Goal: Task Accomplishment & Management: Manage account settings

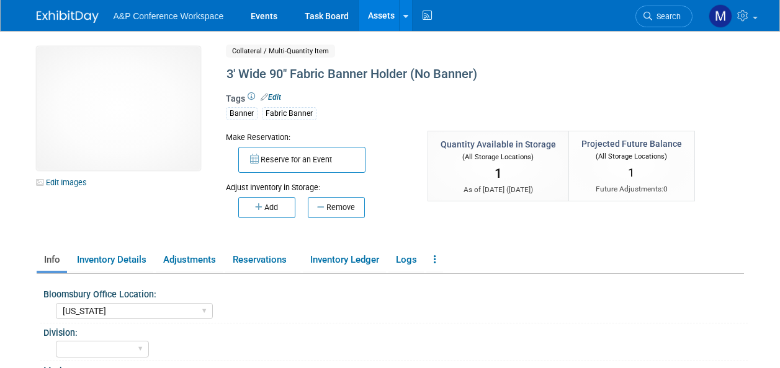
select select "[US_STATE]"
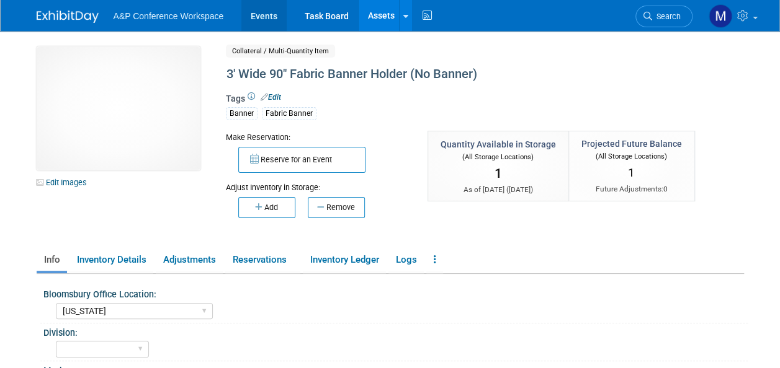
click at [269, 11] on link "Events" at bounding box center [263, 15] width 45 height 31
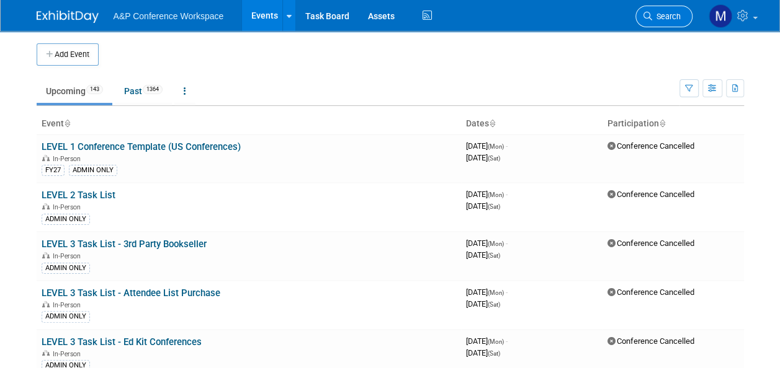
click at [672, 19] on span "Search" at bounding box center [666, 16] width 29 height 9
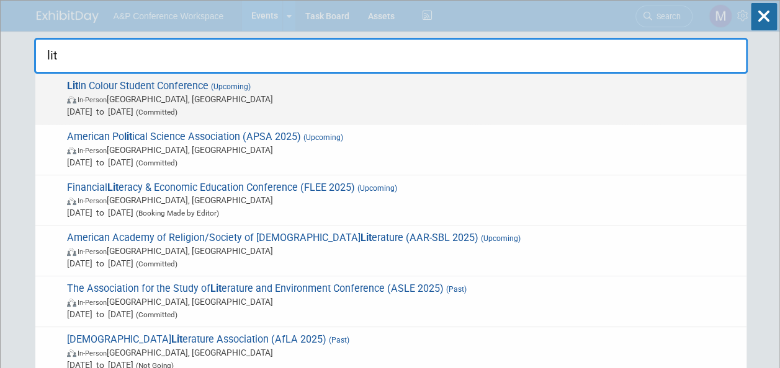
type input "lit"
click at [238, 78] on div "Lit In Colour Student Conference (Upcoming) In-Person London, United Kingdom Se…" at bounding box center [390, 99] width 711 height 51
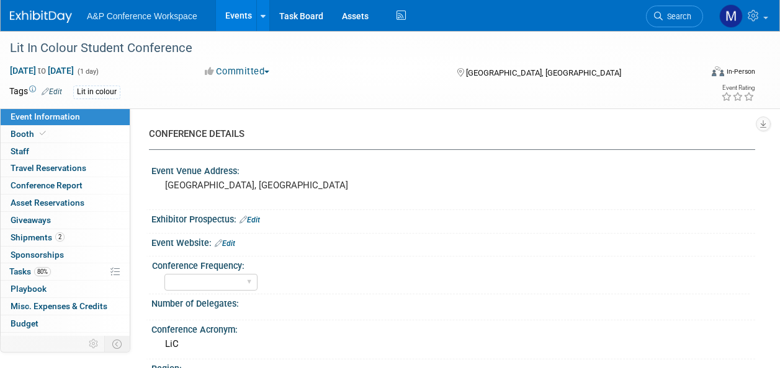
select select "Level 3"
select select "Unmanned Display"
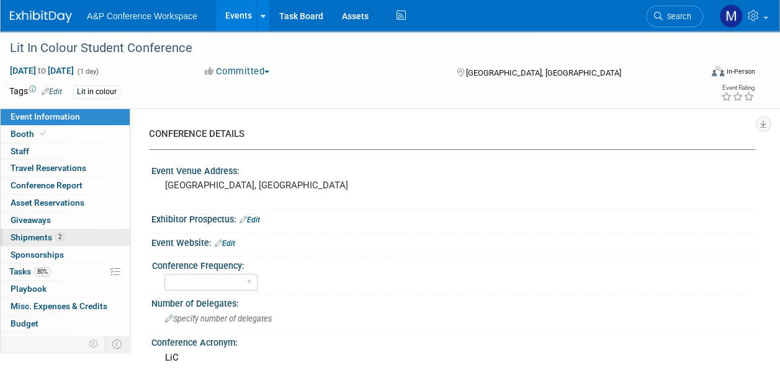
click at [81, 241] on link "2 Shipments 2" at bounding box center [65, 237] width 129 height 17
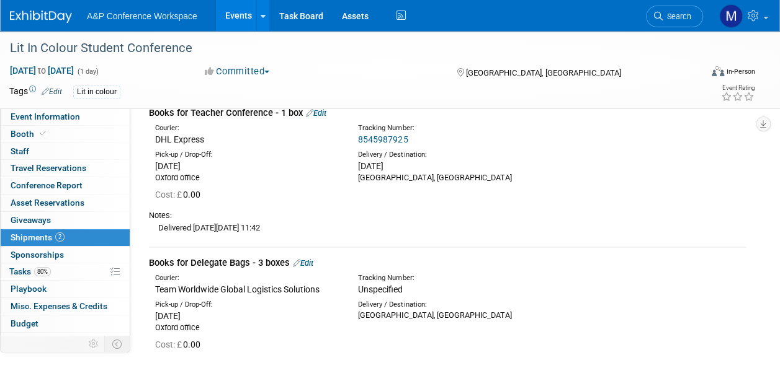
scroll to position [124, 0]
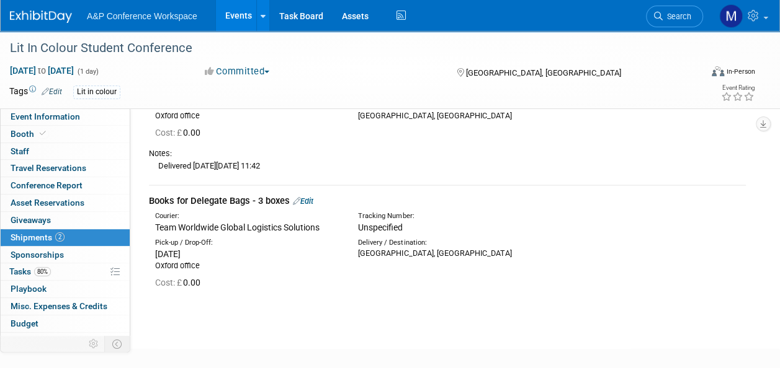
click at [313, 200] on link "Edit" at bounding box center [303, 201] width 20 height 9
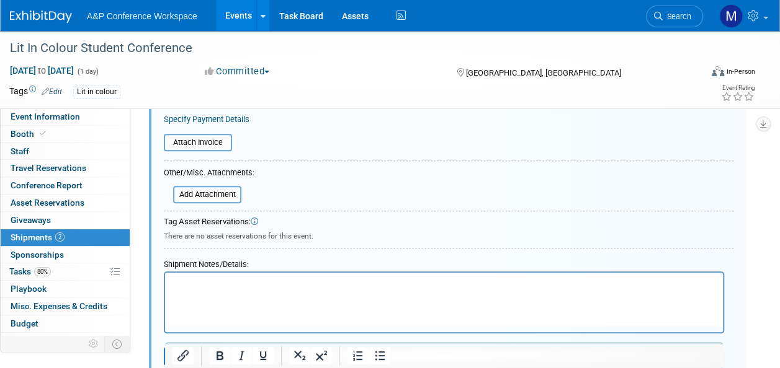
scroll to position [478, 0]
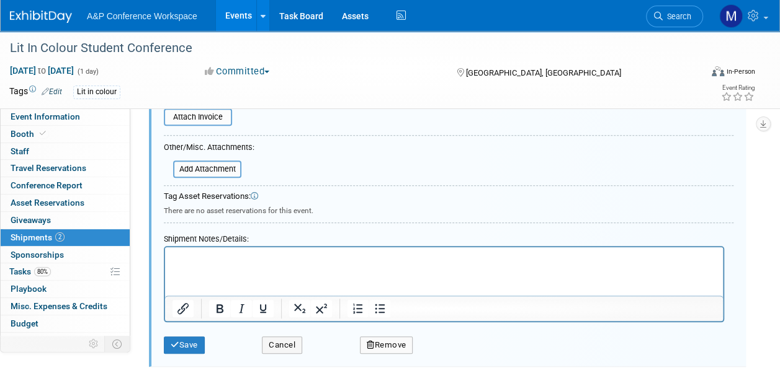
click at [184, 262] on p "Rich Text Area. Press ALT-0 for help." at bounding box center [443, 258] width 543 height 12
paste body "Rich Text Area. Press ALT-0 for help."
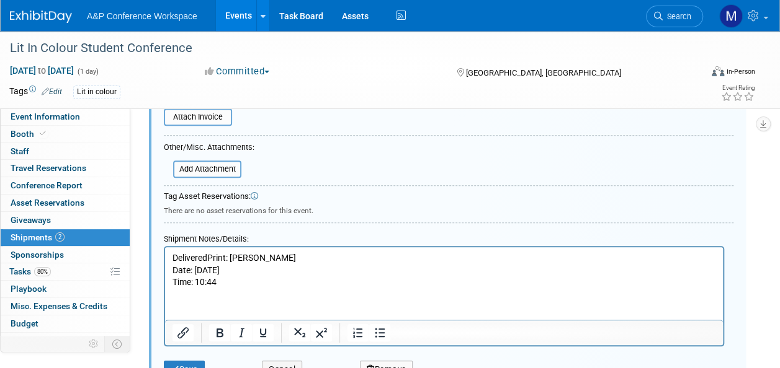
click at [196, 269] on p "DeliveredPrint: Conrad Date: 27/08/25 Time: 10:44" at bounding box center [443, 270] width 543 height 37
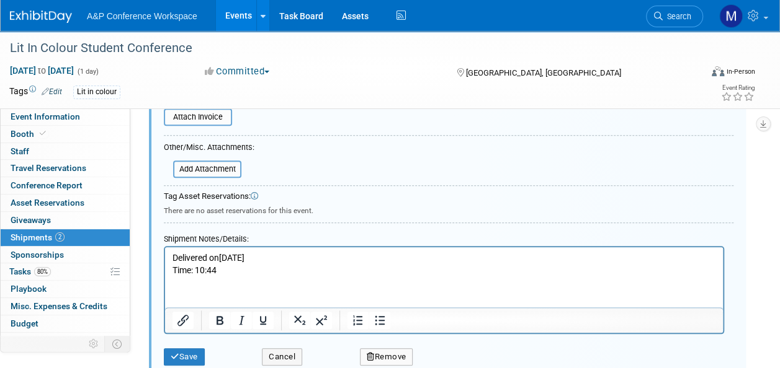
click at [197, 272] on p "Delivered on 27/08/25 Time: 10:44" at bounding box center [443, 264] width 543 height 24
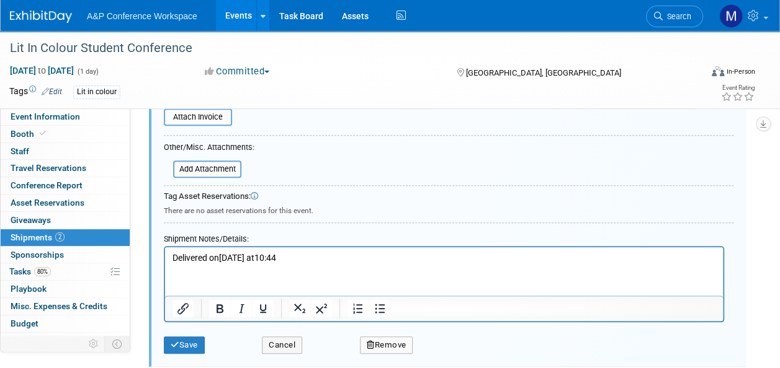
click at [298, 259] on p "Delivered on 27/08/25 at 10:44" at bounding box center [443, 258] width 543 height 12
click at [195, 337] on button "Save" at bounding box center [184, 345] width 41 height 17
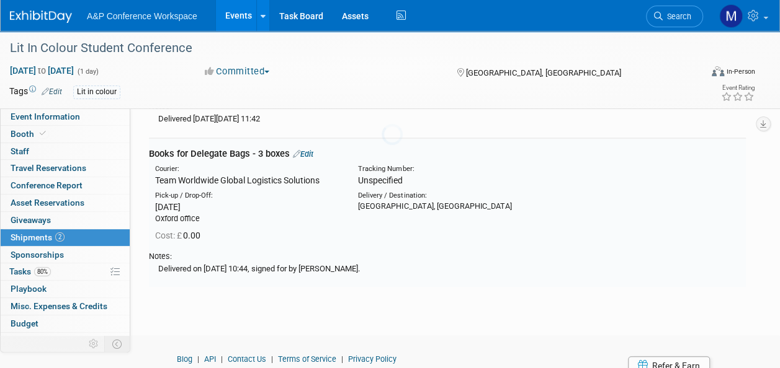
scroll to position [167, 0]
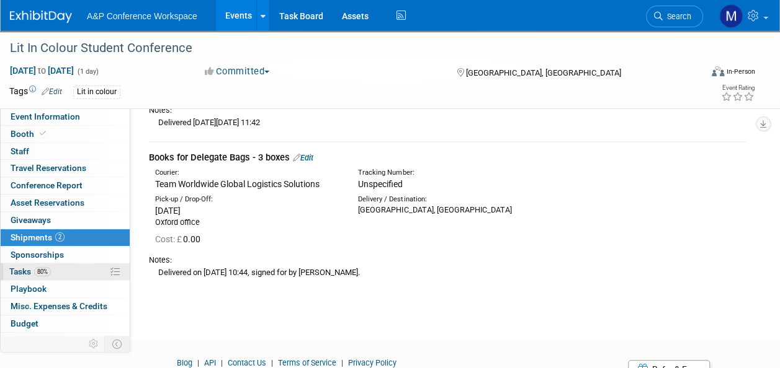
click at [63, 272] on link "80% Tasks 80%" at bounding box center [65, 272] width 129 height 17
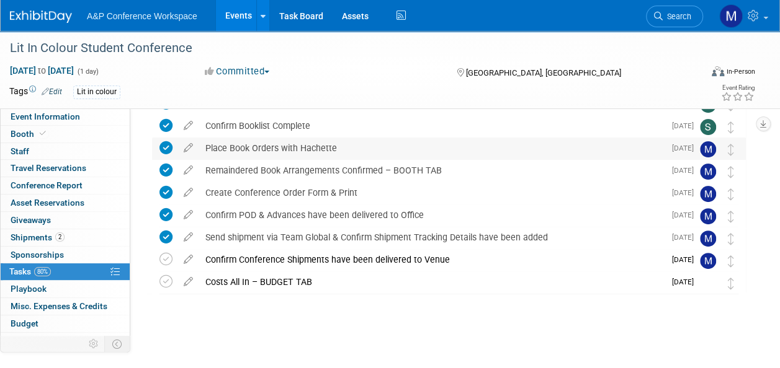
scroll to position [91, 0]
click at [166, 257] on icon at bounding box center [165, 258] width 13 height 13
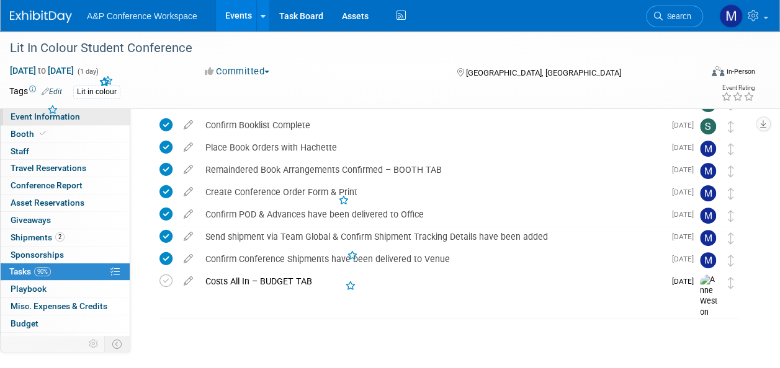
click at [70, 121] on span "Event Information" at bounding box center [45, 117] width 69 height 10
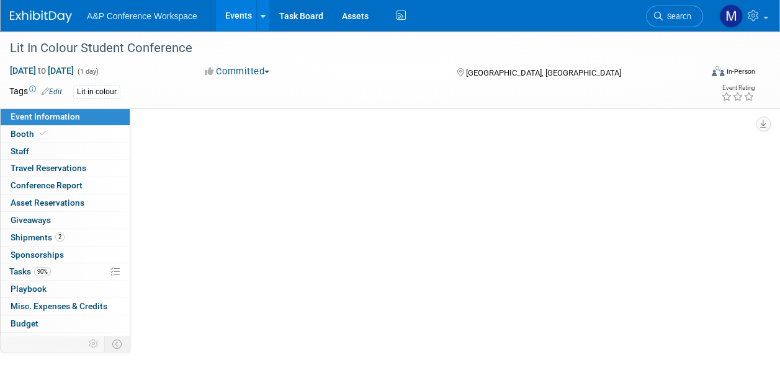
scroll to position [0, 0]
select select "Level 3"
select select "Unmanned Display"
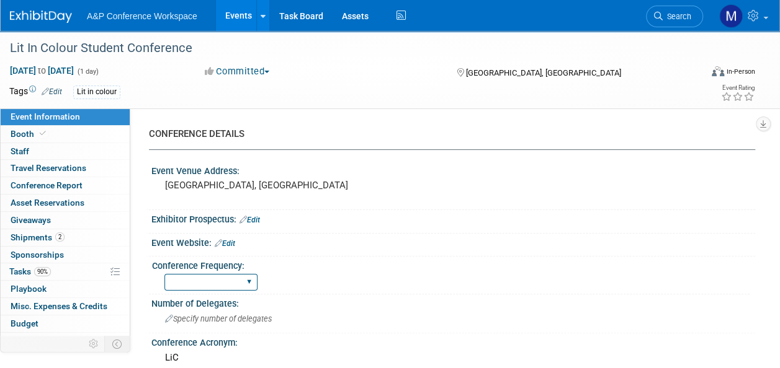
click at [245, 282] on select "Annual Biennial Bi-Annual Triennial Quadrennial" at bounding box center [210, 282] width 93 height 17
select select "Annual"
click at [164, 274] on select "Annual Biennial Bi-Annual Triennial Quadrennial" at bounding box center [210, 282] width 93 height 17
click at [693, 17] on link "Search" at bounding box center [674, 17] width 57 height 22
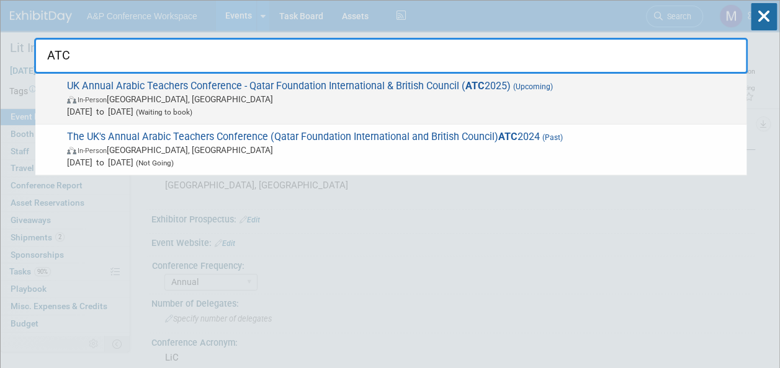
type input "ATC"
click at [489, 86] on span "UK Annual Arabic Teachers Conference - Qatar Foundation International & British…" at bounding box center [401, 99] width 677 height 38
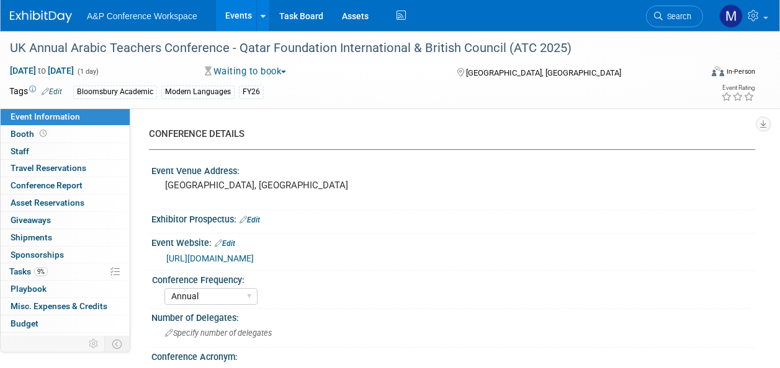
select select "Annual"
select select "Level 2"
select select "In-Person Booth"
select select "Modern Languages"
select select "Bloomsbury Academic"
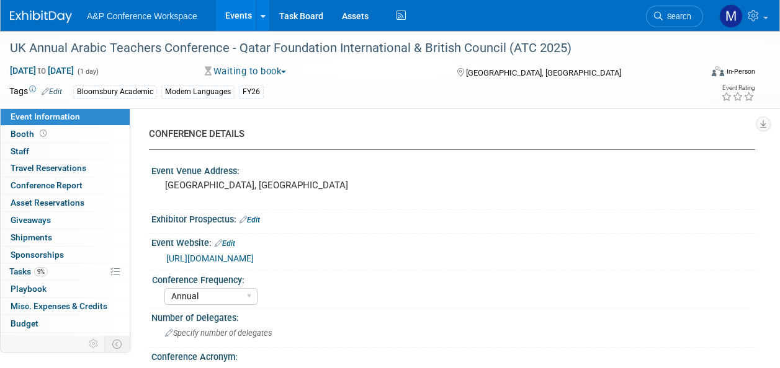
select select "[PERSON_NAME]"
select select "Brand/Subject Presence​"
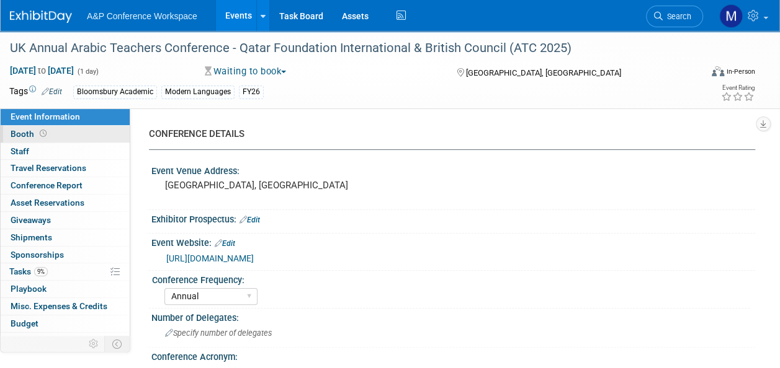
click at [76, 134] on link "Booth" at bounding box center [65, 134] width 129 height 17
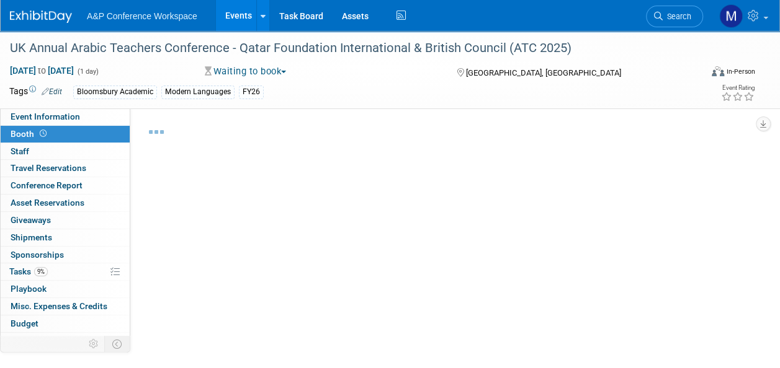
select select "BLRG"
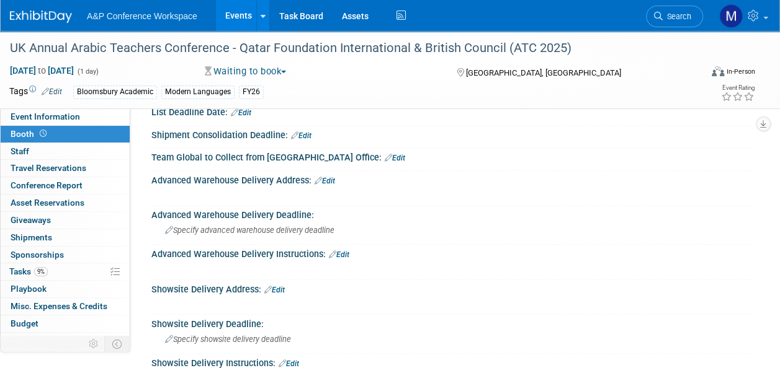
scroll to position [558, 0]
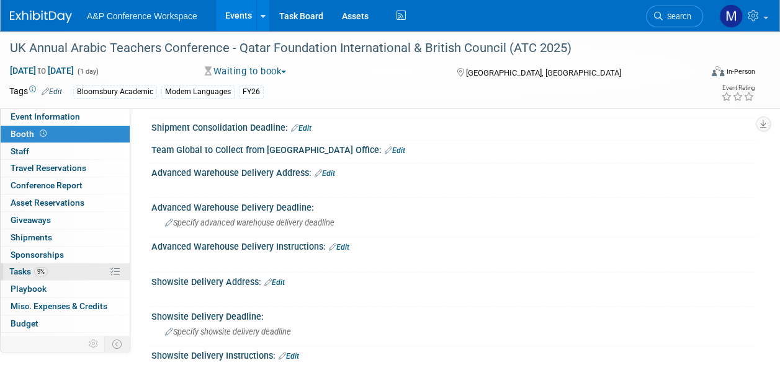
click at [69, 269] on link "9% Tasks 9%" at bounding box center [65, 272] width 129 height 17
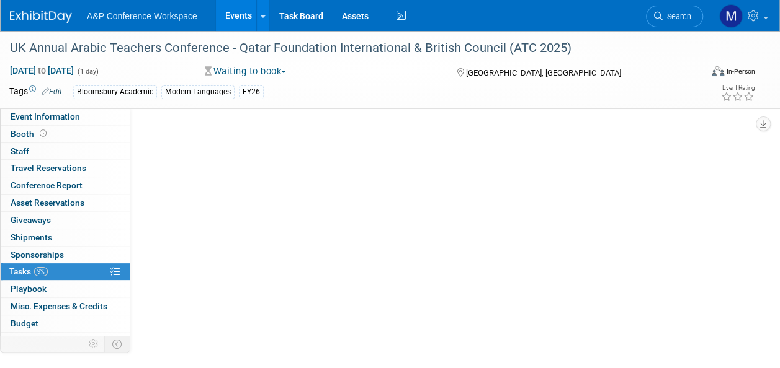
scroll to position [0, 0]
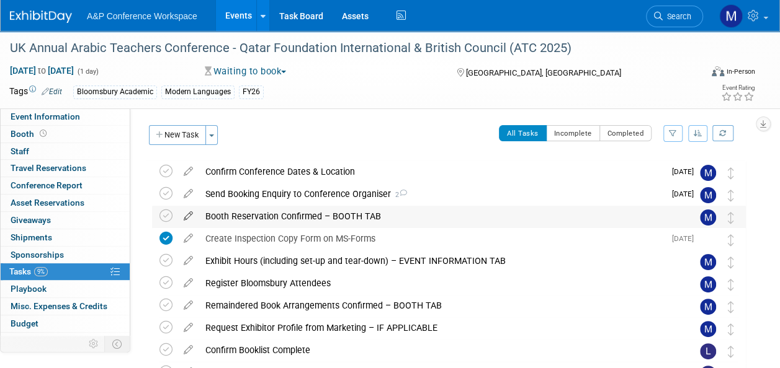
click at [186, 219] on icon at bounding box center [188, 214] width 22 height 16
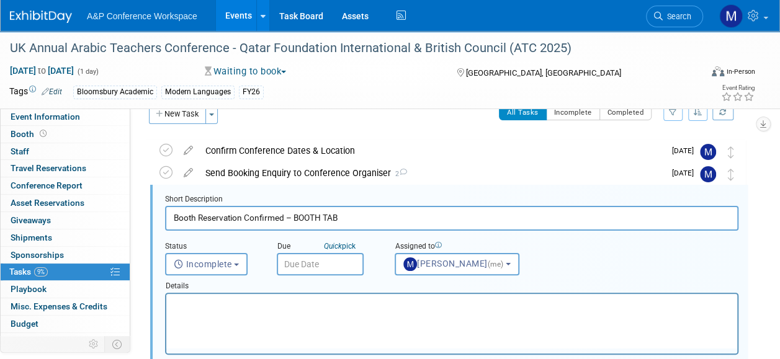
scroll to position [24, 0]
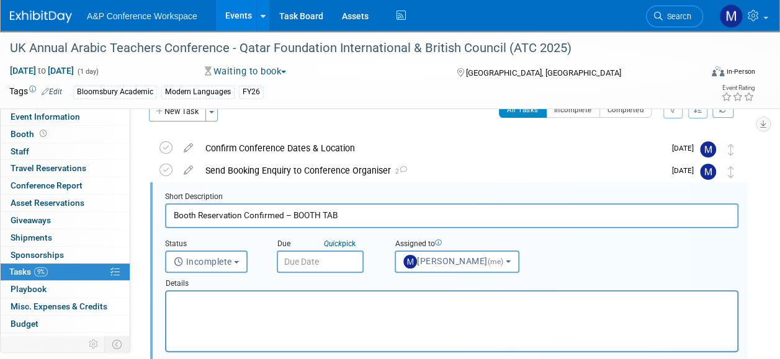
click at [326, 252] on input "text" at bounding box center [320, 262] width 87 height 22
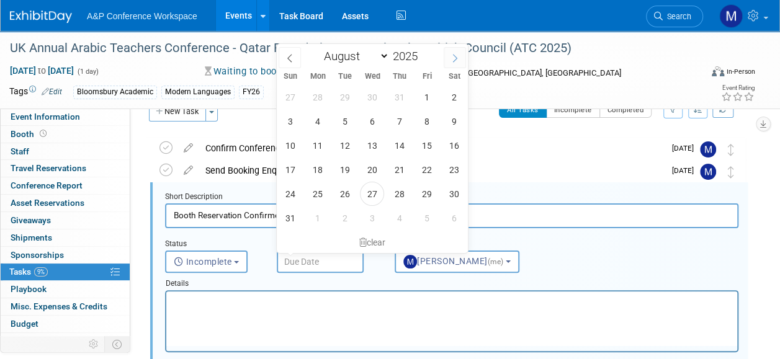
click at [459, 56] on span at bounding box center [454, 57] width 22 height 21
select select "8"
click at [431, 118] on span "12" at bounding box center [426, 121] width 24 height 24
type input "Sep 12, 2025"
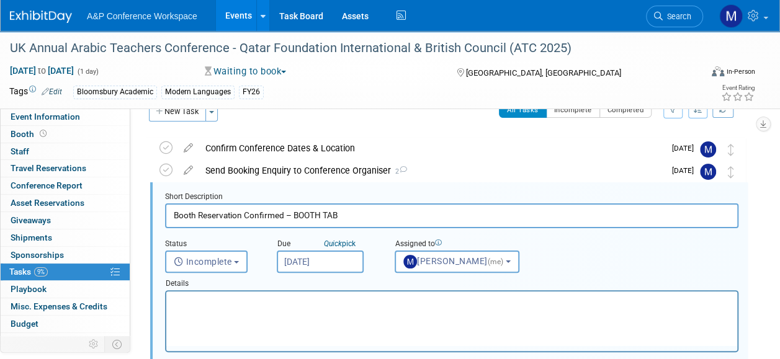
click at [367, 308] on html at bounding box center [451, 299] width 571 height 17
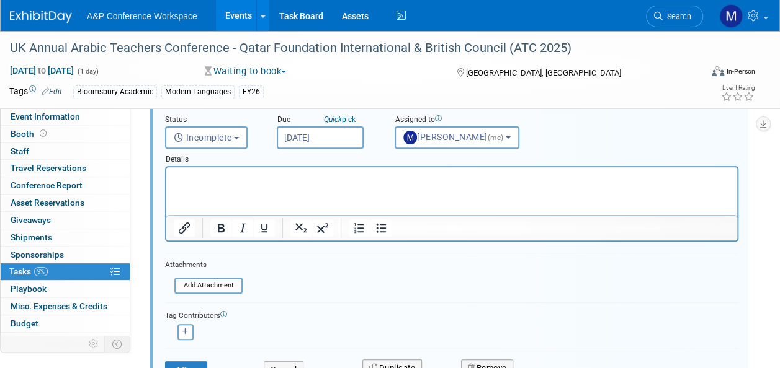
scroll to position [210, 0]
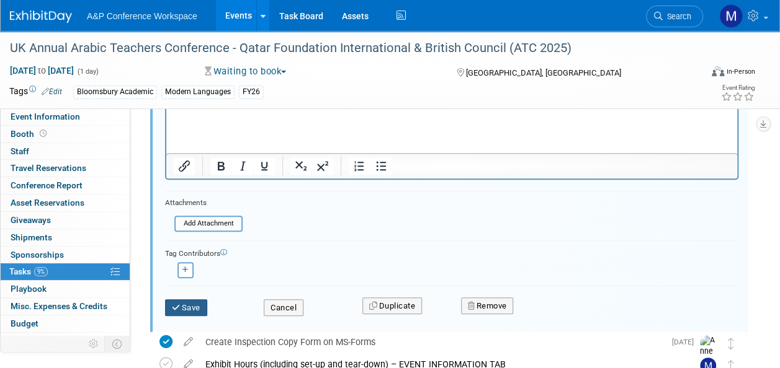
click at [197, 309] on button "Save" at bounding box center [186, 308] width 42 height 17
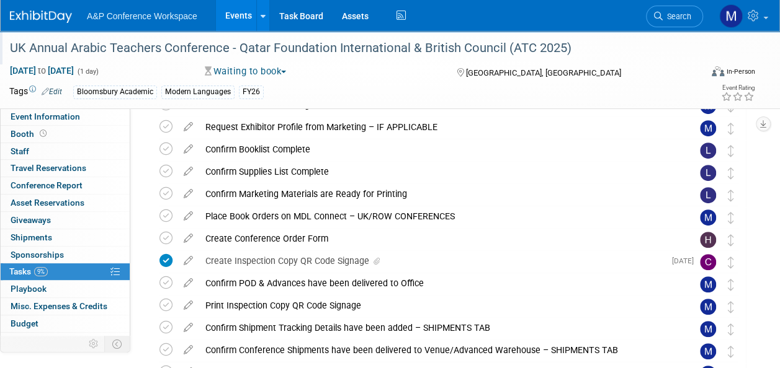
scroll to position [86, 0]
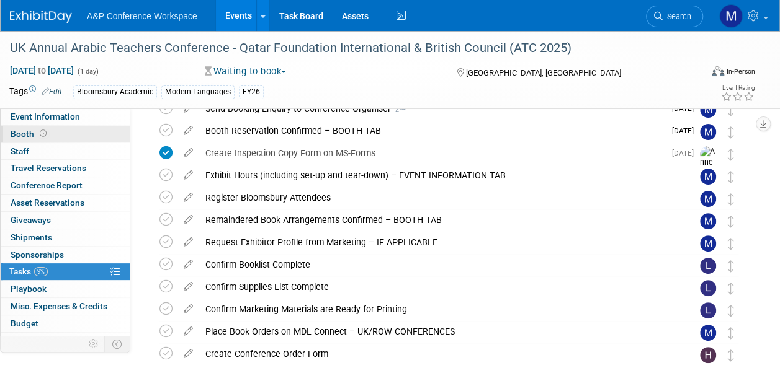
click at [86, 133] on link "Booth" at bounding box center [65, 134] width 129 height 17
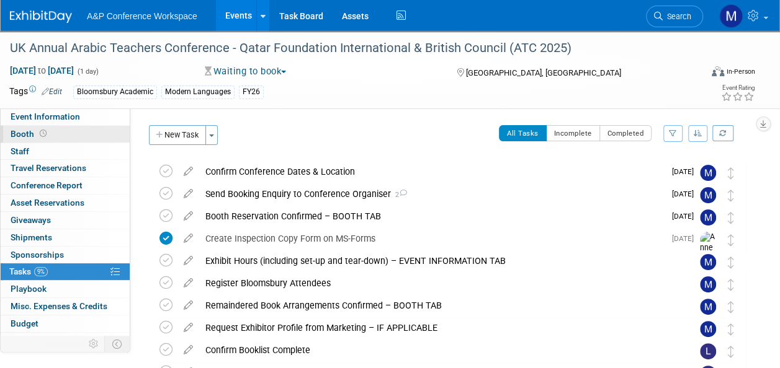
select select "BLRG"
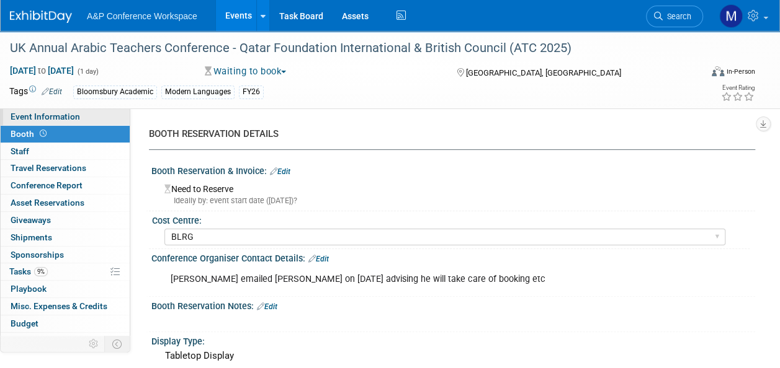
click at [84, 115] on link "Event Information" at bounding box center [65, 117] width 129 height 17
select select "Annual"
select select "Level 2"
select select "In-Person Booth"
select select "Modern Languages"
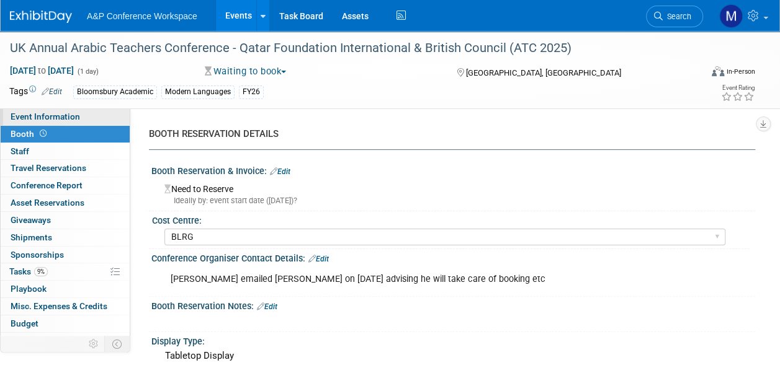
select select "Bloomsbury Academic"
select select "[PERSON_NAME]"
select select "Brand/Subject Presence​"
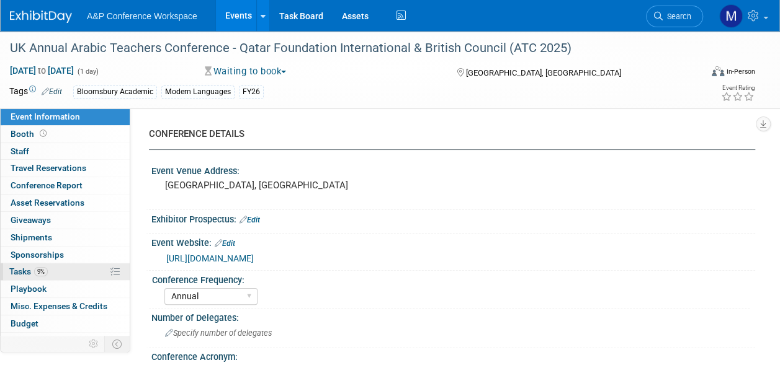
click at [22, 273] on span "Tasks 9%" at bounding box center [28, 272] width 38 height 10
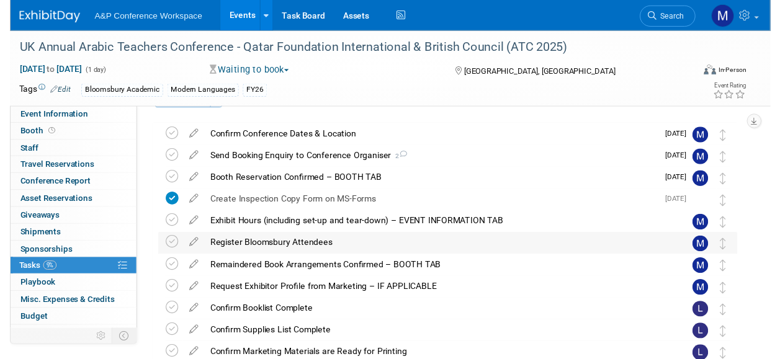
scroll to position [62, 0]
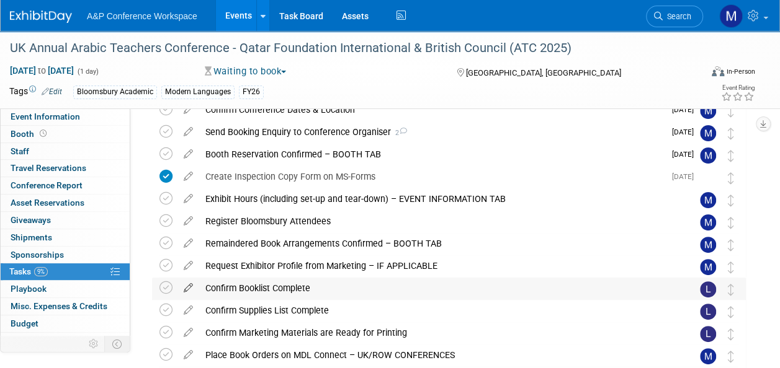
click at [187, 290] on icon at bounding box center [188, 286] width 22 height 16
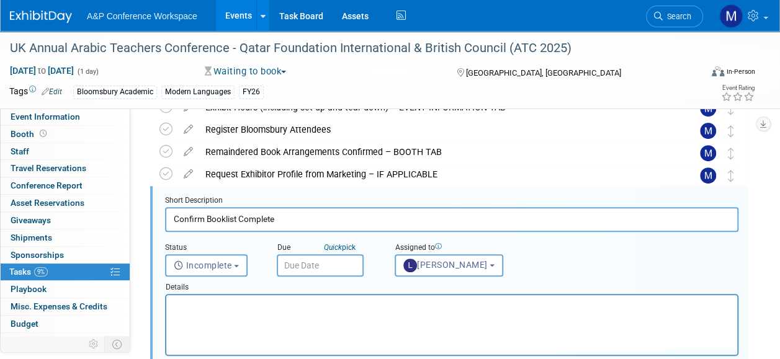
scroll to position [158, 0]
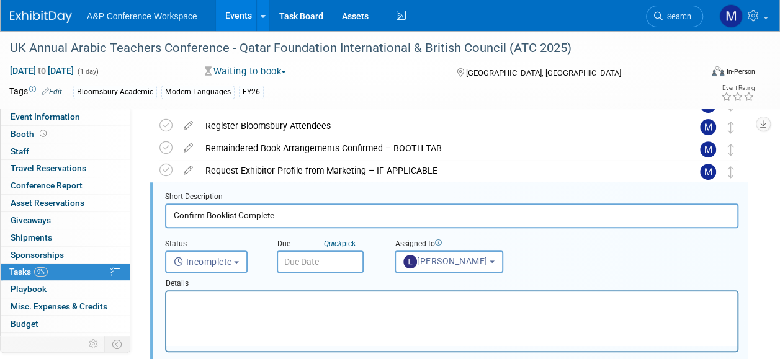
drag, startPoint x: 330, startPoint y: 260, endPoint x: 329, endPoint y: 268, distance: 7.5
click at [330, 262] on input "text" at bounding box center [320, 262] width 87 height 22
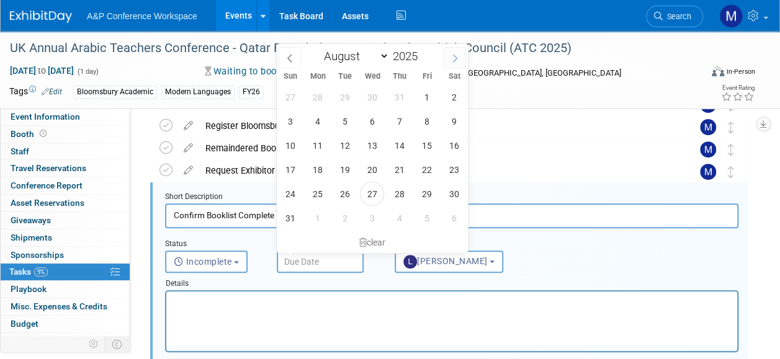
click at [448, 54] on span at bounding box center [454, 57] width 22 height 21
select select "8"
click at [429, 153] on span "19" at bounding box center [426, 145] width 24 height 24
type input "Sep 19, 2025"
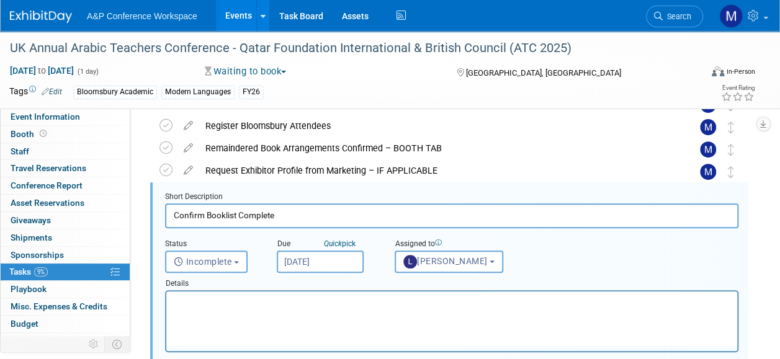
click at [381, 308] on html at bounding box center [451, 299] width 571 height 17
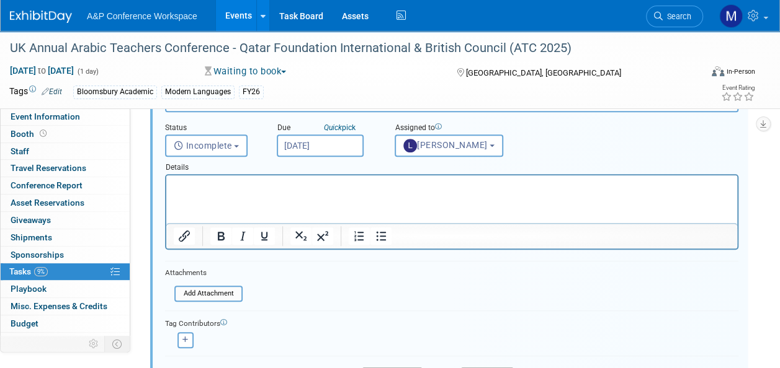
scroll to position [344, 0]
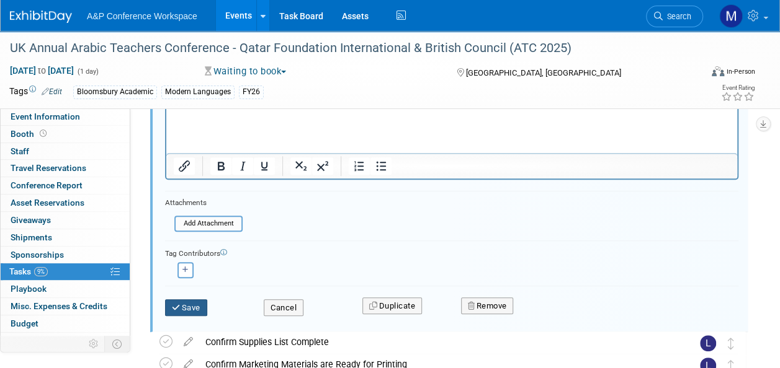
click at [179, 300] on button "Save" at bounding box center [186, 308] width 42 height 17
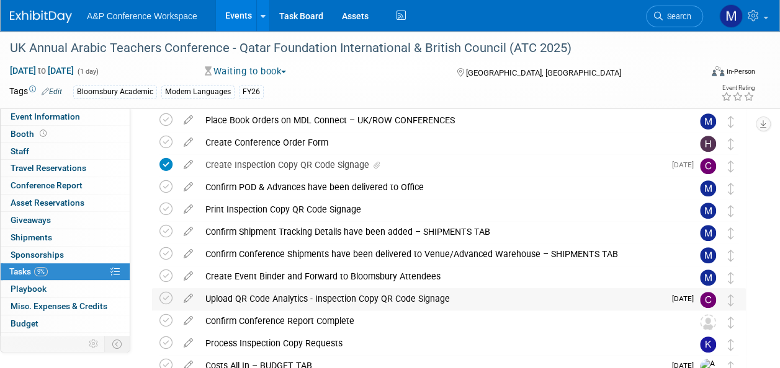
scroll to position [220, 0]
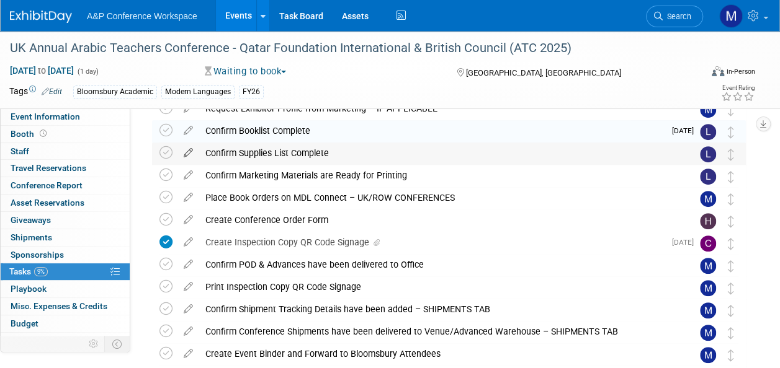
click at [191, 153] on icon at bounding box center [188, 151] width 22 height 16
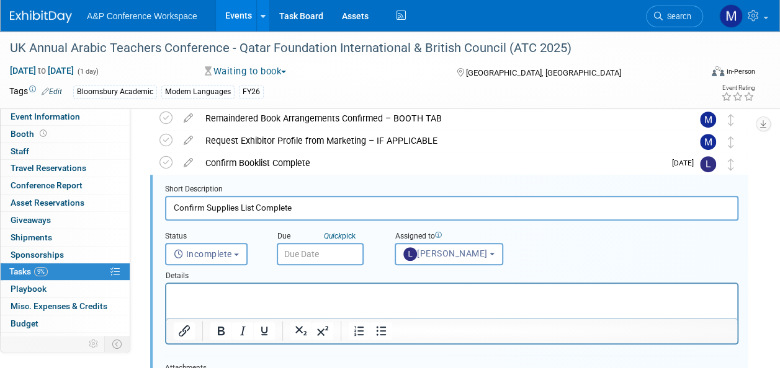
scroll to position [180, 0]
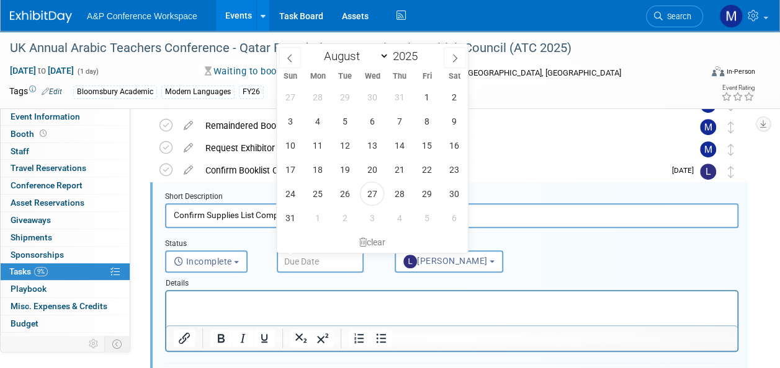
click at [328, 259] on input "text" at bounding box center [320, 262] width 87 height 22
click at [463, 55] on span at bounding box center [454, 57] width 22 height 21
select select "8"
click at [429, 151] on span "19" at bounding box center [426, 145] width 24 height 24
type input "Sep 19, 2025"
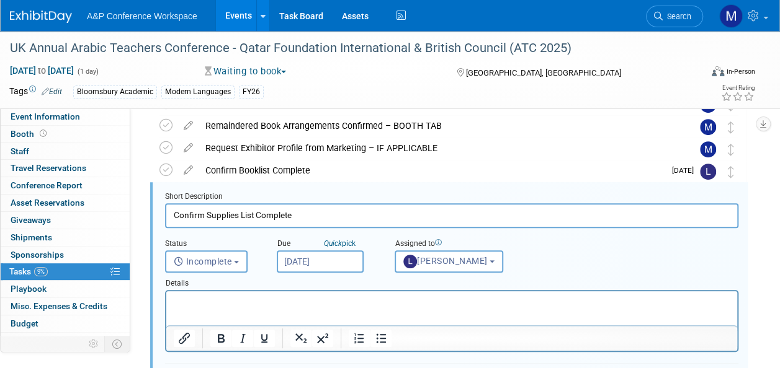
click at [369, 307] on p "Rich Text Area. Press ALT-0 for help." at bounding box center [452, 302] width 556 height 12
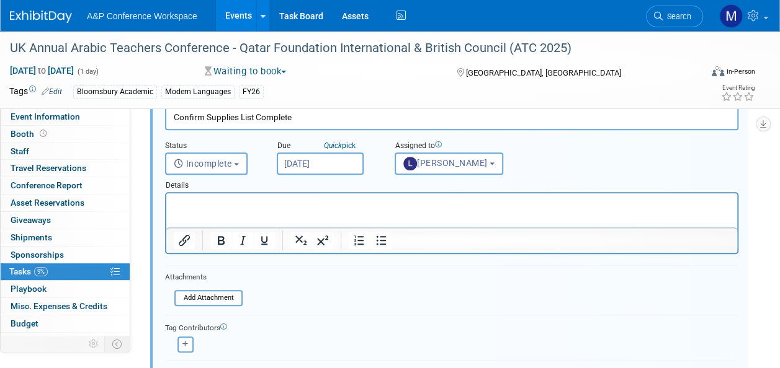
scroll to position [366, 0]
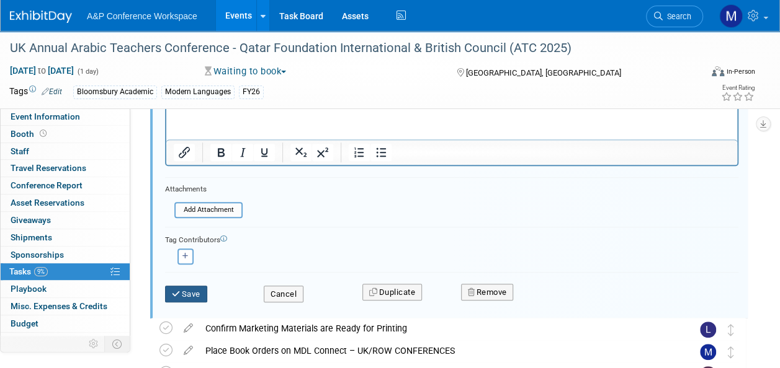
click at [201, 298] on button "Save" at bounding box center [186, 294] width 42 height 17
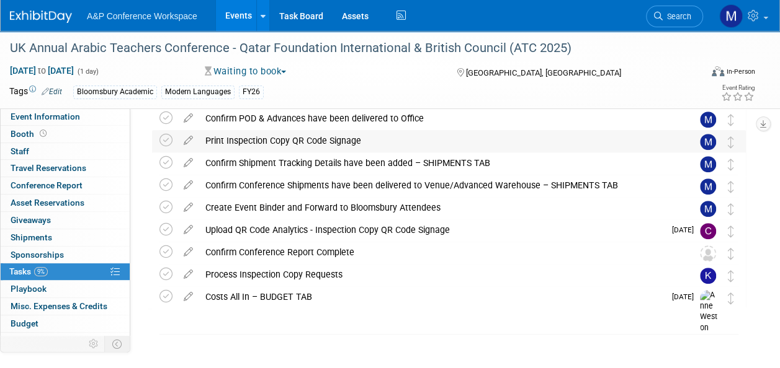
scroll to position [242, 0]
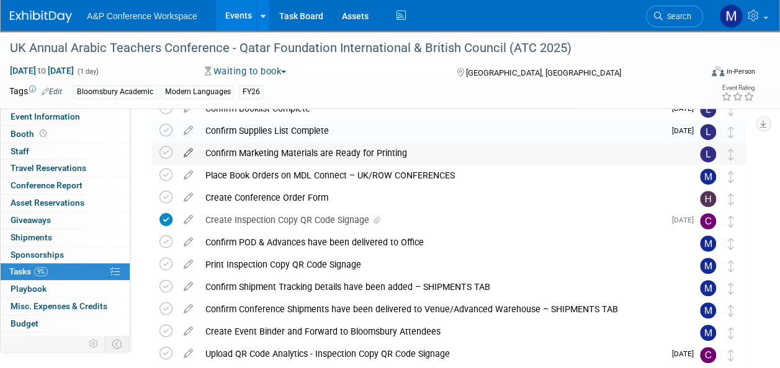
click at [185, 155] on icon at bounding box center [188, 151] width 22 height 16
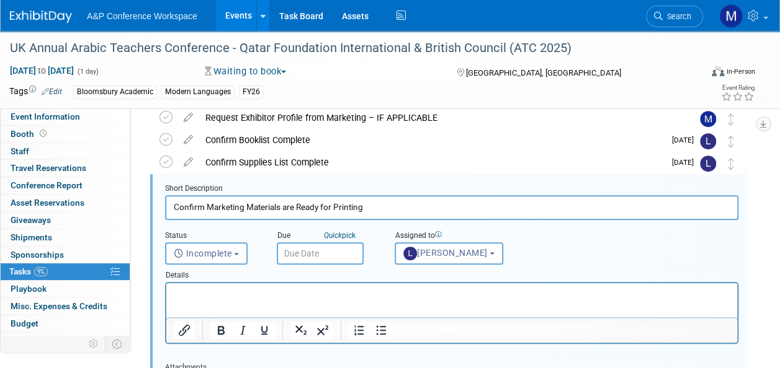
scroll to position [202, 0]
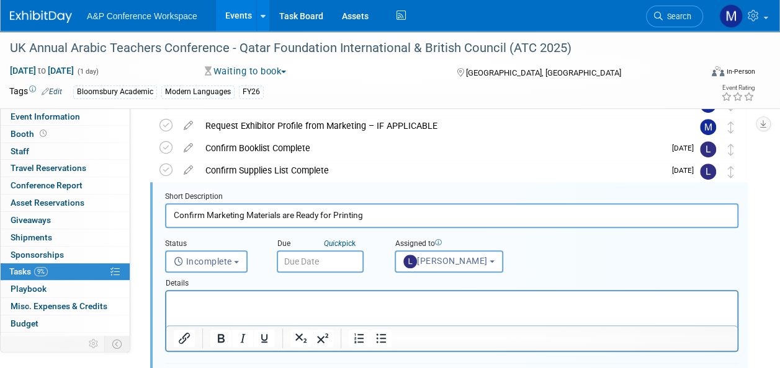
click at [356, 264] on input "text" at bounding box center [320, 262] width 87 height 22
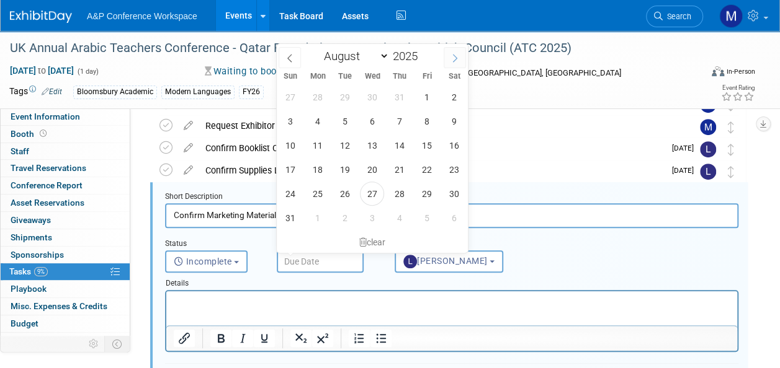
click at [460, 59] on span at bounding box center [454, 57] width 22 height 21
select select "8"
click at [429, 198] on span "3" at bounding box center [426, 194] width 24 height 24
type input "Oct 3, 2025"
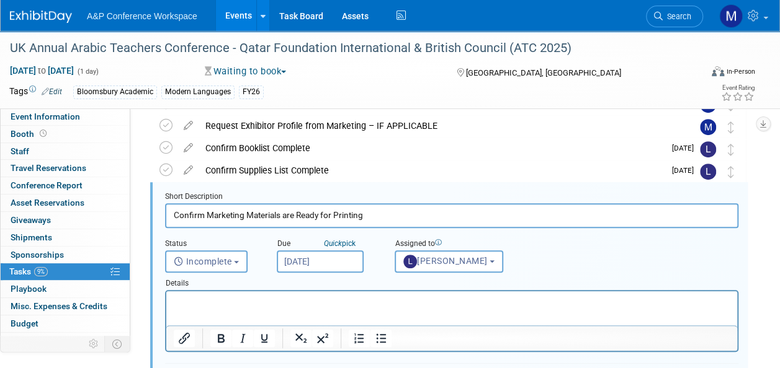
click at [387, 308] on html at bounding box center [451, 299] width 571 height 17
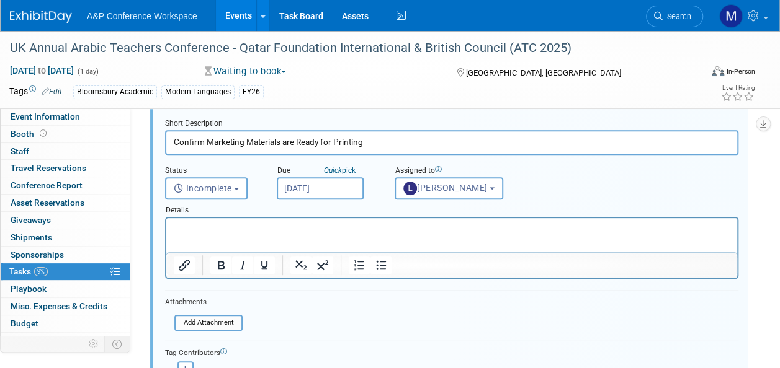
scroll to position [388, 0]
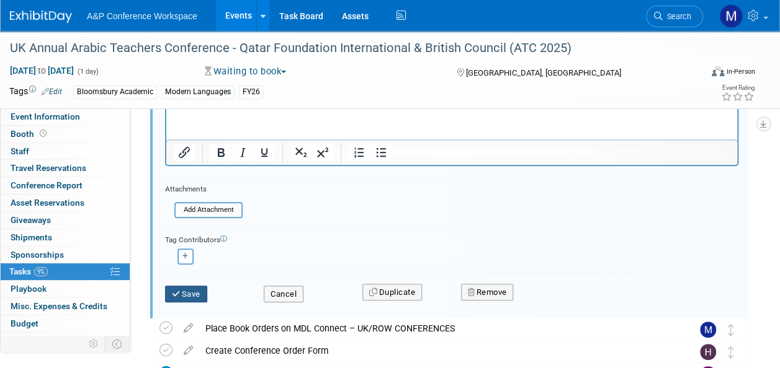
click at [176, 290] on icon "submit" at bounding box center [177, 294] width 10 height 8
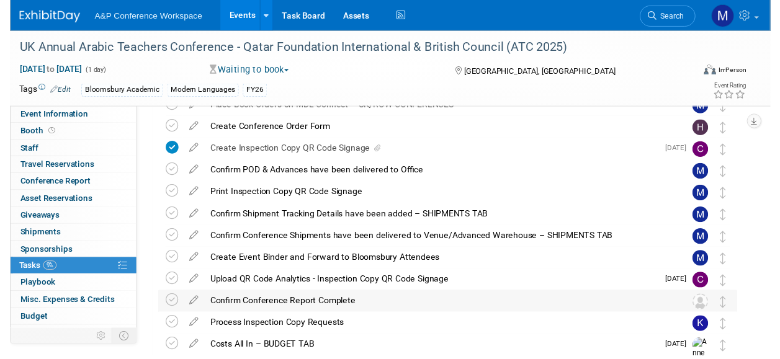
scroll to position [195, 0]
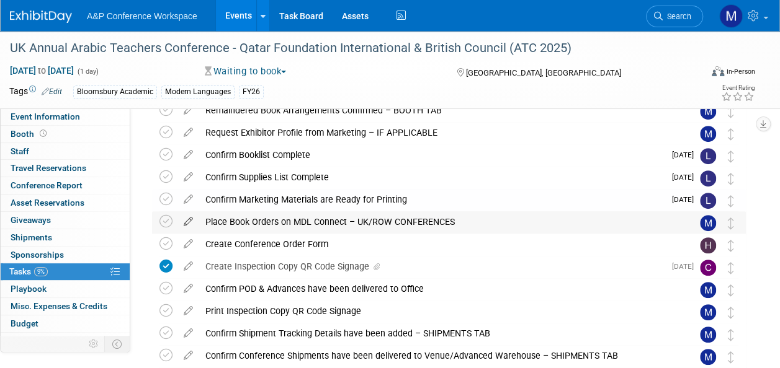
click at [187, 220] on icon at bounding box center [188, 219] width 22 height 16
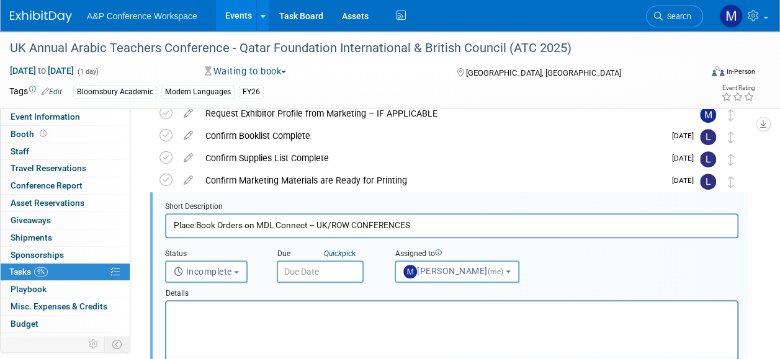
scroll to position [225, 0]
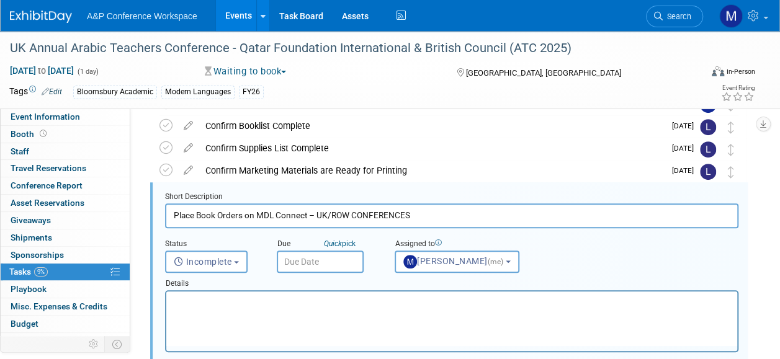
click at [315, 267] on input "text" at bounding box center [320, 262] width 87 height 22
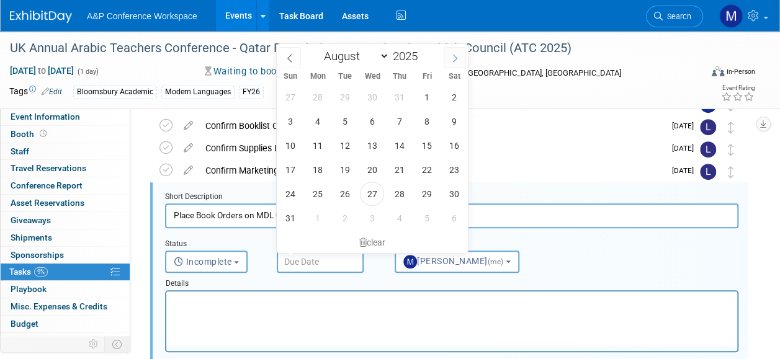
click at [457, 60] on icon at bounding box center [454, 58] width 9 height 9
select select "8"
click at [342, 169] on span "23" at bounding box center [344, 170] width 24 height 24
type input "Sep 23, 2025"
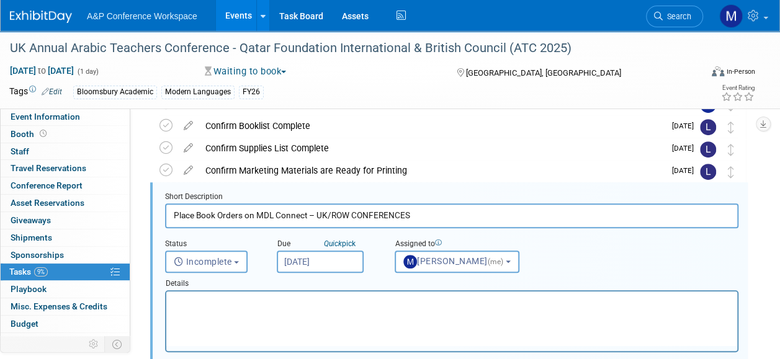
click at [327, 308] on html at bounding box center [451, 299] width 571 height 17
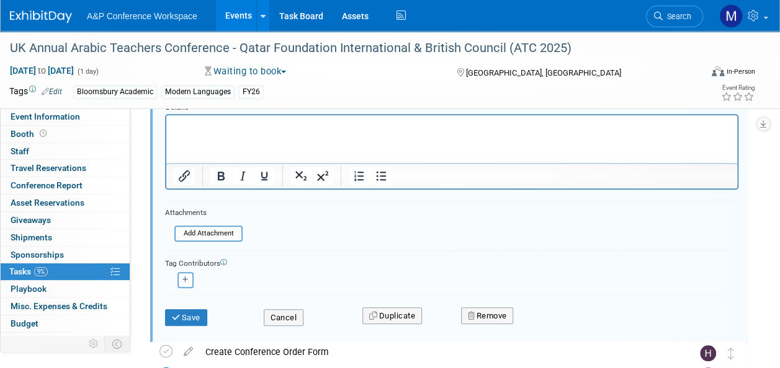
scroll to position [411, 0]
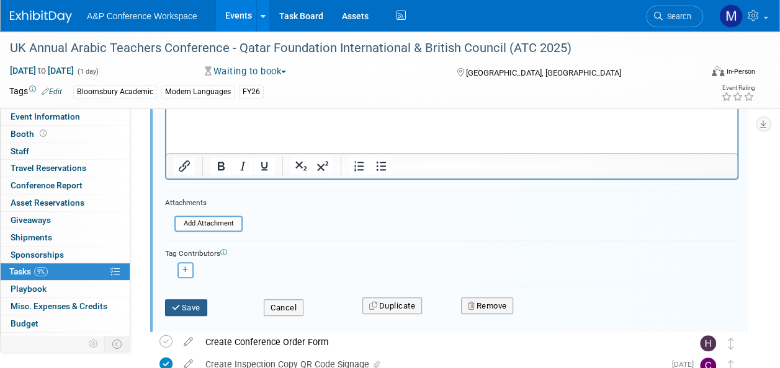
click at [177, 304] on icon "submit" at bounding box center [177, 308] width 10 height 8
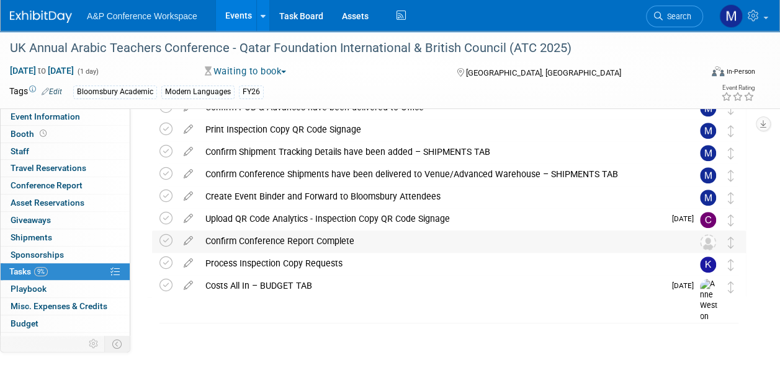
scroll to position [257, 0]
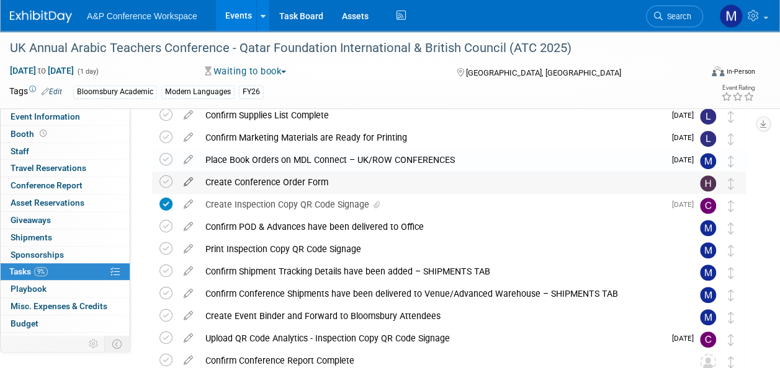
click at [186, 179] on icon at bounding box center [188, 180] width 22 height 16
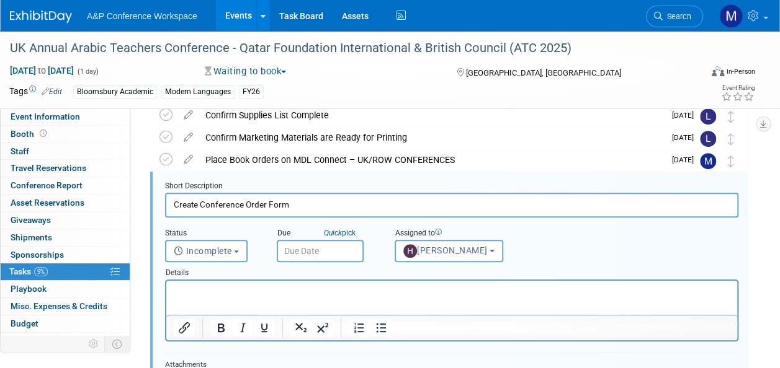
scroll to position [247, 0]
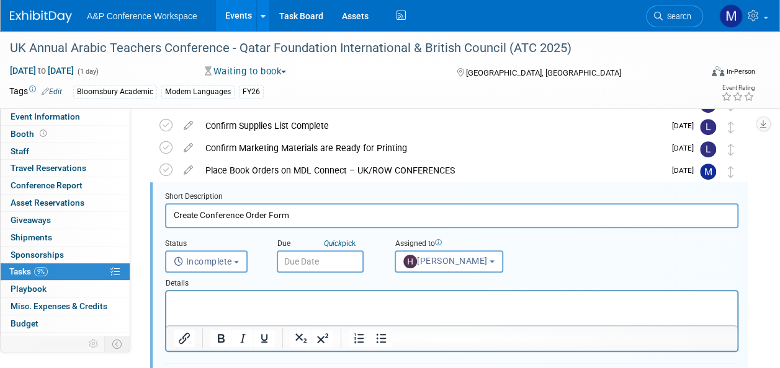
click at [311, 257] on input "text" at bounding box center [320, 262] width 87 height 22
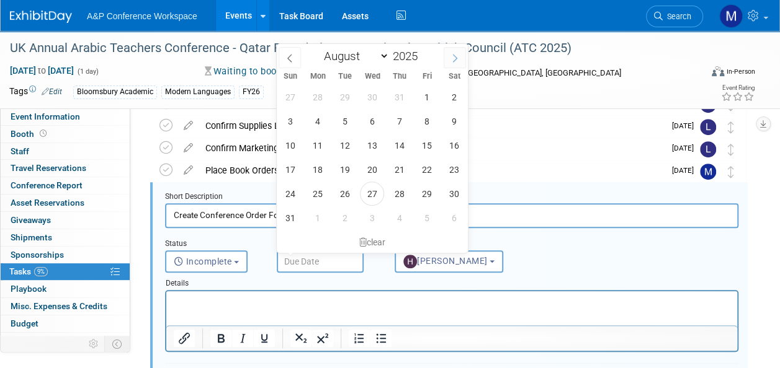
click at [454, 57] on icon at bounding box center [454, 58] width 9 height 9
select select "8"
click at [370, 172] on span "24" at bounding box center [372, 170] width 24 height 24
type input "Sep 24, 2025"
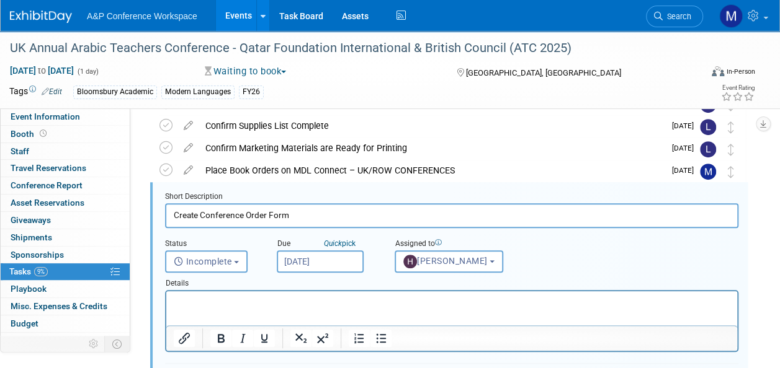
click at [340, 308] on html at bounding box center [451, 299] width 571 height 17
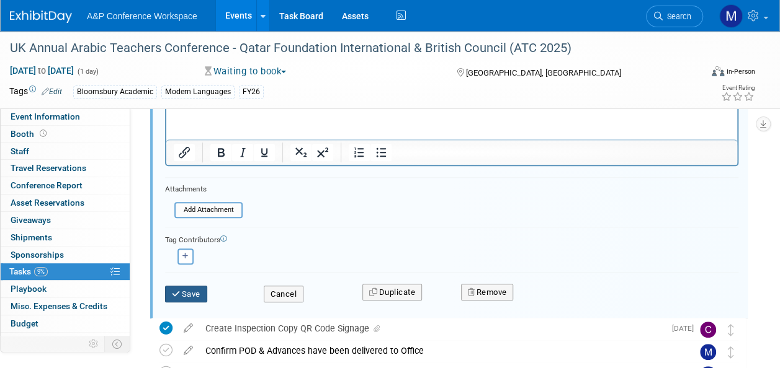
click at [192, 293] on button "Save" at bounding box center [186, 294] width 42 height 17
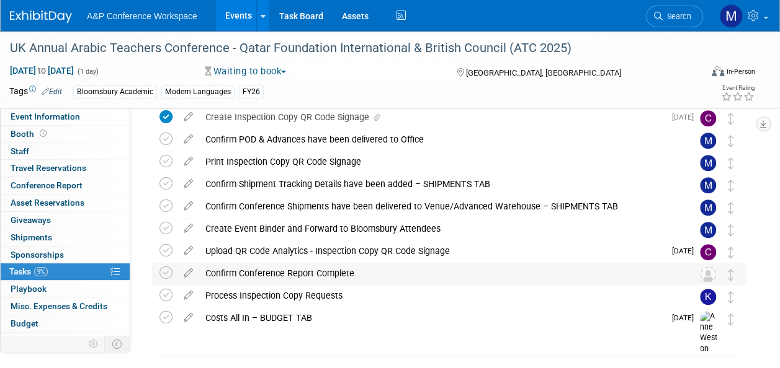
scroll to position [319, 0]
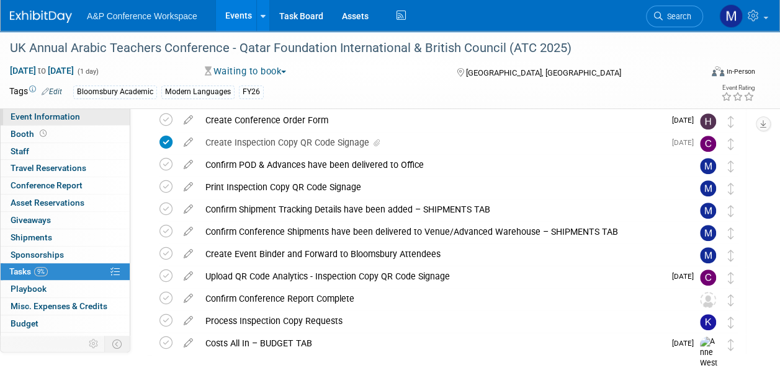
click at [81, 118] on link "Event Information" at bounding box center [65, 117] width 129 height 17
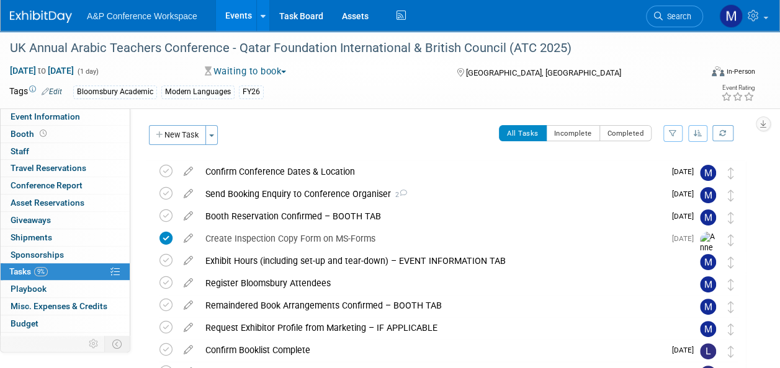
select select "Annual"
select select "Level 2"
select select "In-Person Booth"
select select "Modern Languages"
select select "Bloomsbury Academic"
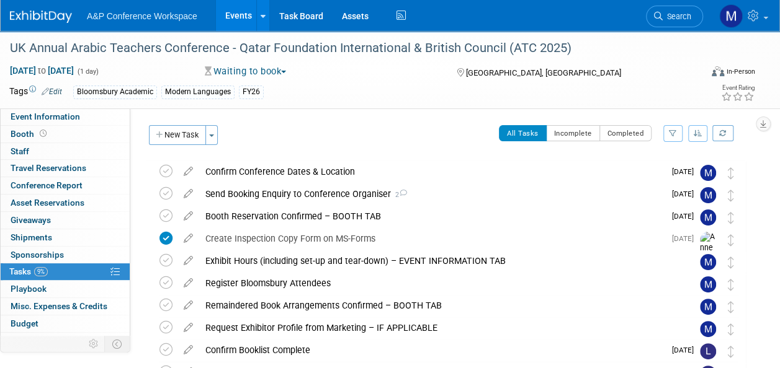
select select "[PERSON_NAME]"
select select "Brand/Subject Presence​"
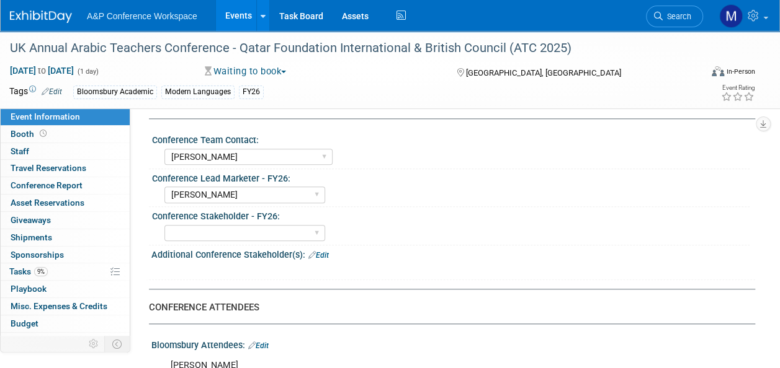
scroll to position [620, 0]
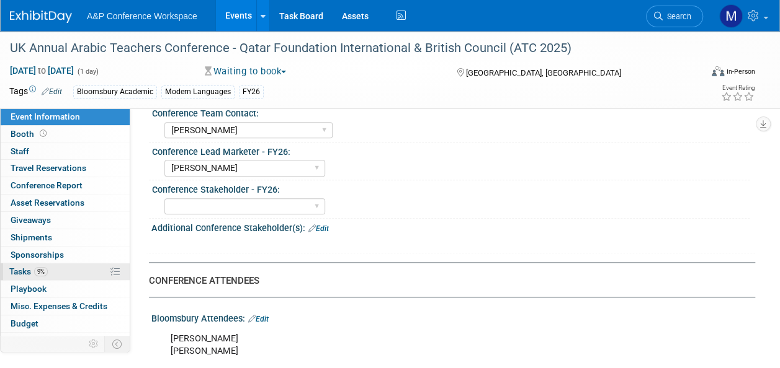
click at [85, 265] on link "9% Tasks 9%" at bounding box center [65, 272] width 129 height 17
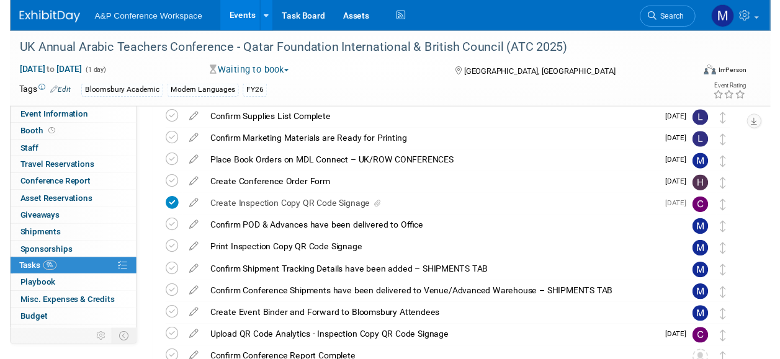
scroll to position [372, 0]
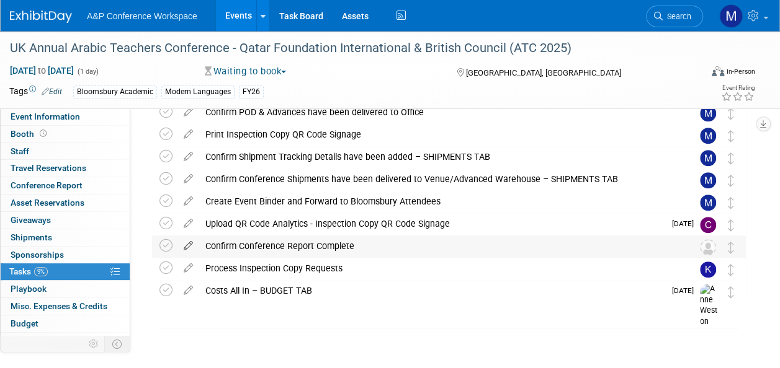
click at [186, 247] on icon at bounding box center [188, 244] width 22 height 16
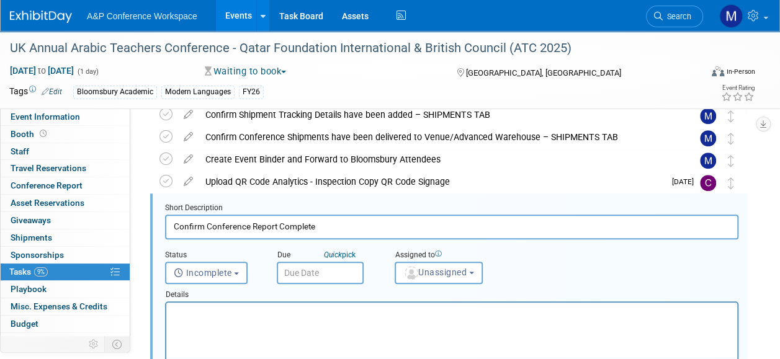
scroll to position [425, 0]
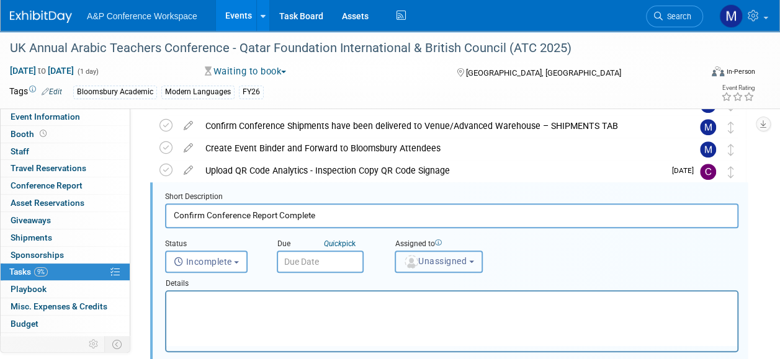
click at [422, 262] on span "Unassigned" at bounding box center [434, 261] width 63 height 10
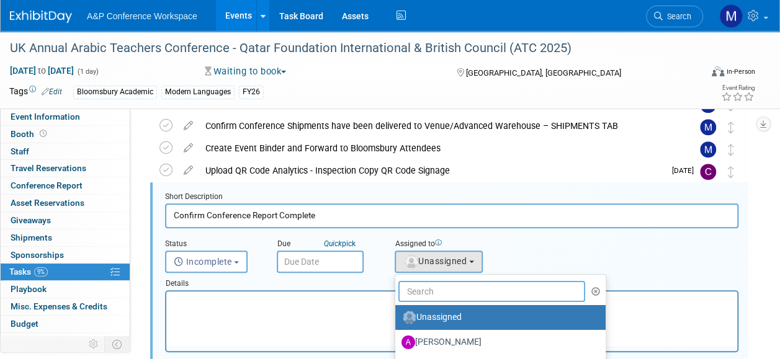
click at [423, 286] on input "text" at bounding box center [491, 291] width 187 height 21
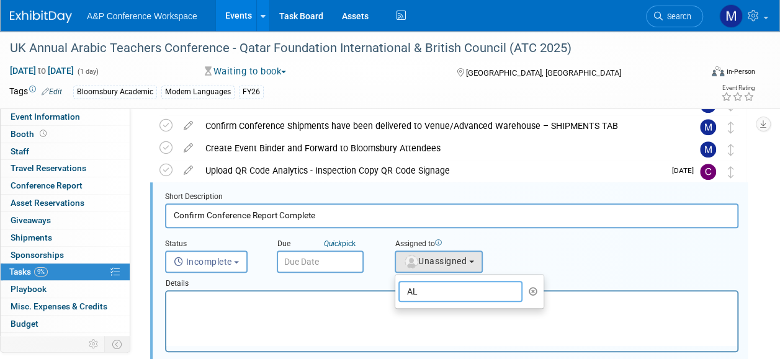
type input "A"
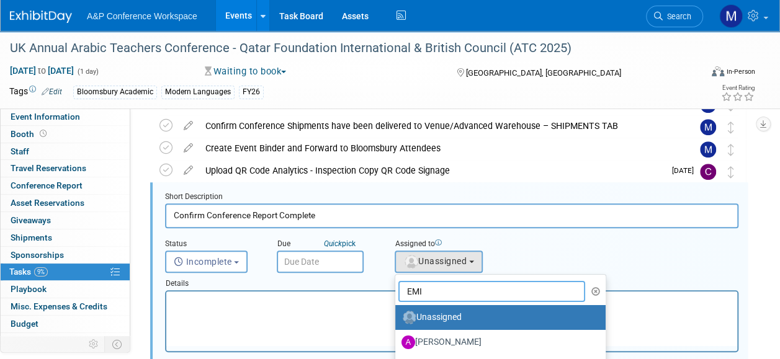
type input "EMIL"
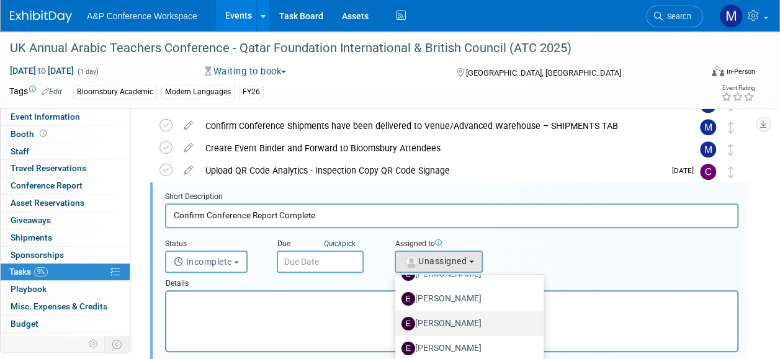
scroll to position [31, 0]
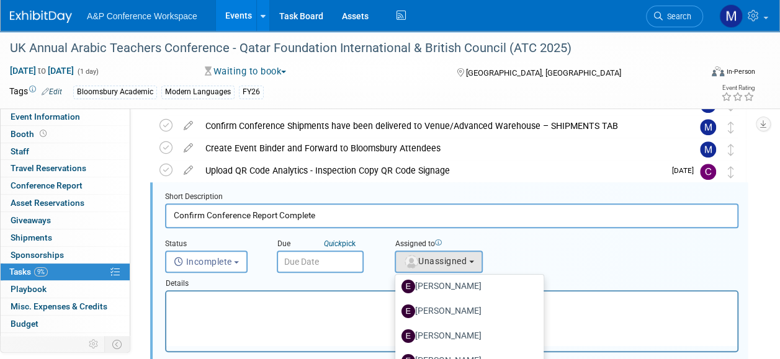
click at [620, 273] on div "Details" at bounding box center [451, 281] width 573 height 17
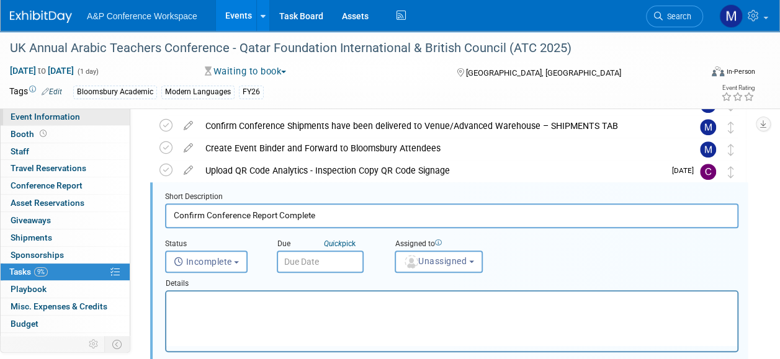
click at [69, 112] on span "Event Information" at bounding box center [45, 117] width 69 height 10
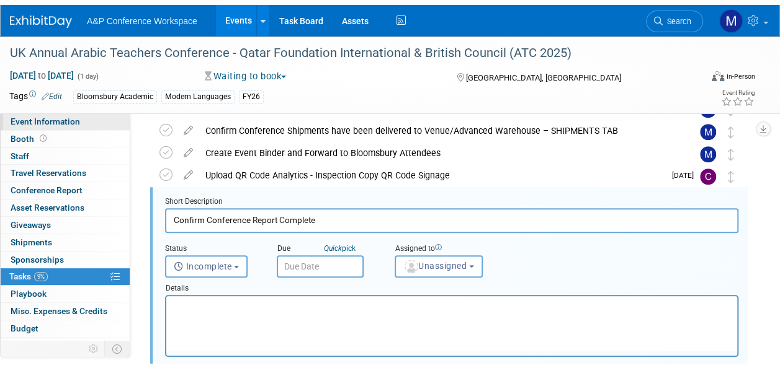
scroll to position [0, 0]
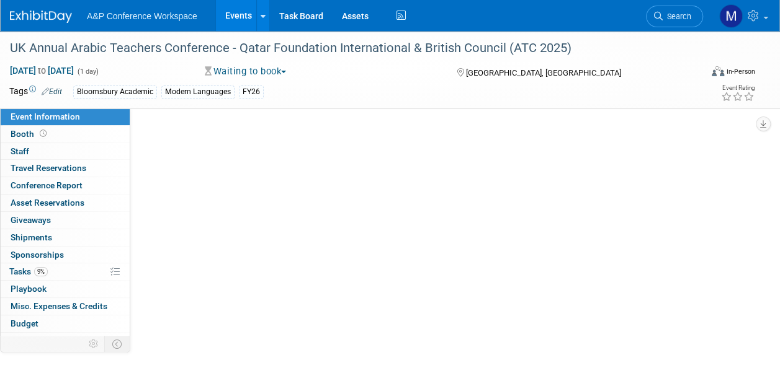
select select "Annual"
select select "Level 2"
select select "In-Person Booth"
select select "Modern Languages"
select select "Bloomsbury Academic"
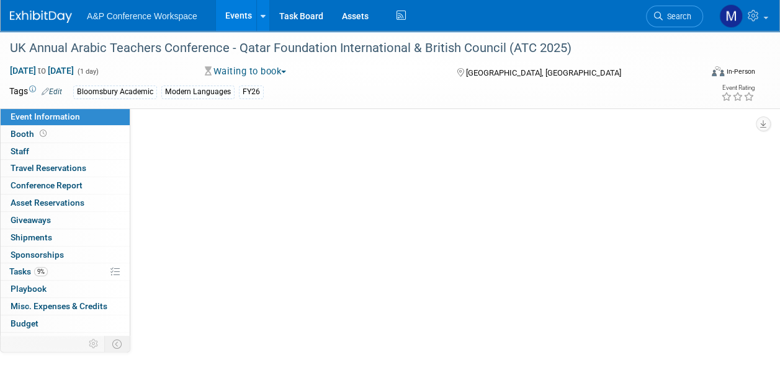
select select "[PERSON_NAME]"
select select "Brand/Subject Presence​"
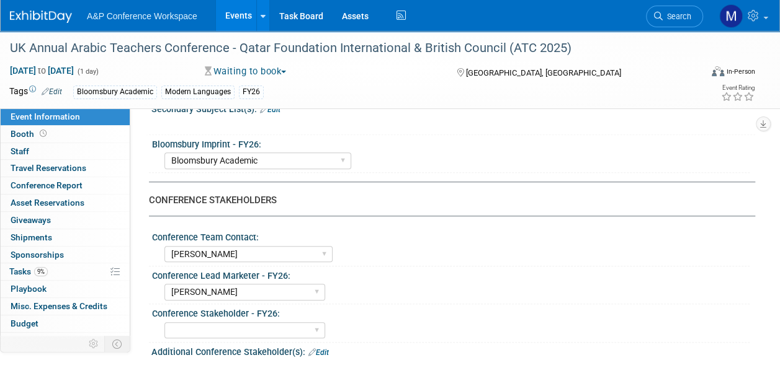
scroll to position [682, 0]
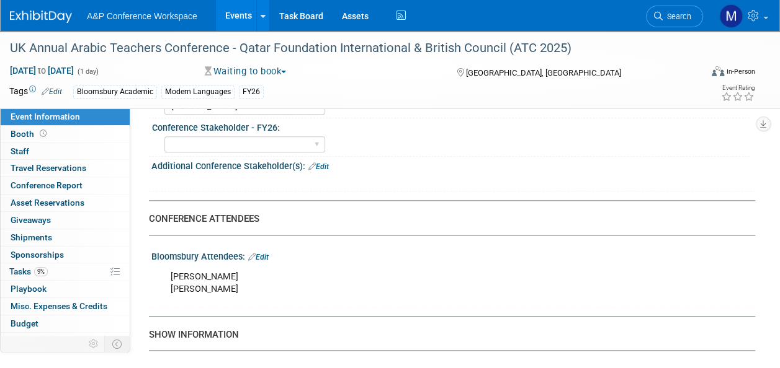
drag, startPoint x: 268, startPoint y: 271, endPoint x: 169, endPoint y: 269, distance: 99.2
click at [169, 269] on div "Aléta Bezuidenhout Emily Plater" at bounding box center [398, 283] width 473 height 37
drag, startPoint x: 169, startPoint y: 269, endPoint x: 185, endPoint y: 268, distance: 16.2
copy div "Aléta Bezuidenhout"
click at [49, 112] on span "Event Information" at bounding box center [45, 117] width 69 height 10
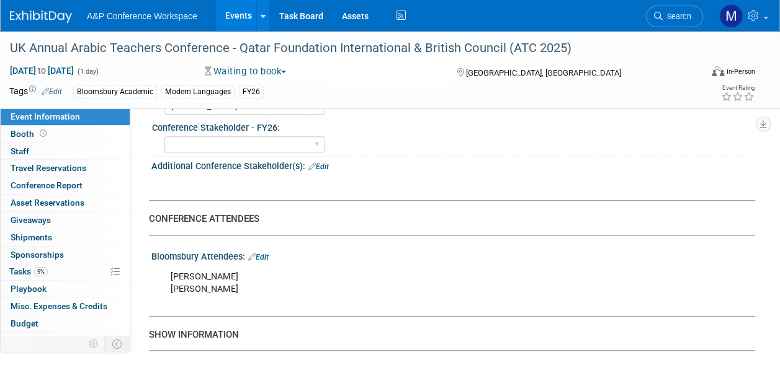
scroll to position [0, 0]
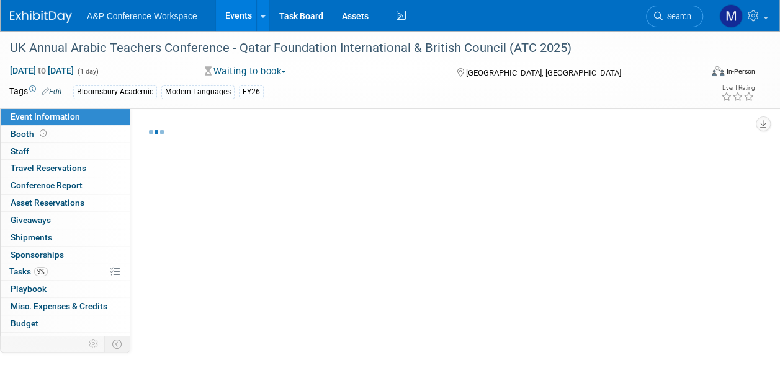
select select "Annual"
select select "Level 2"
select select "In-Person Booth"
select select "Modern Languages"
select select "Bloomsbury Academic"
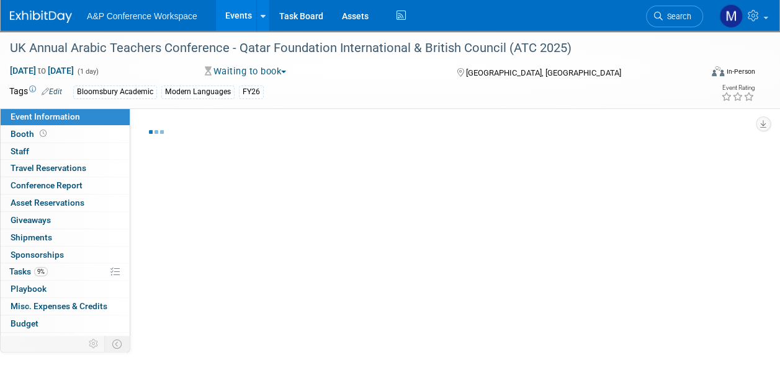
select select "[PERSON_NAME]"
select select "Brand/Subject Presence​"
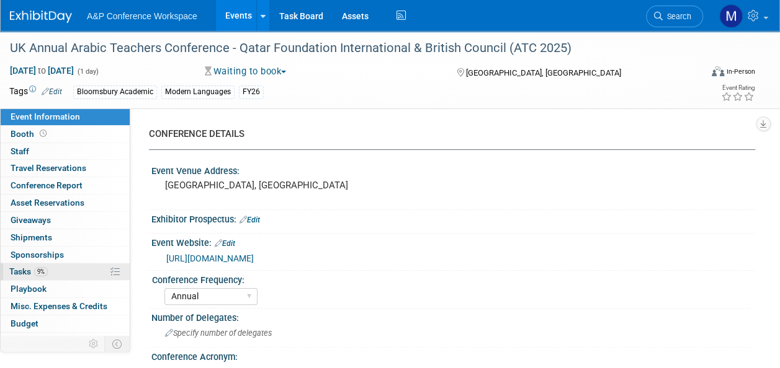
click at [22, 277] on link "9% Tasks 9%" at bounding box center [65, 272] width 129 height 17
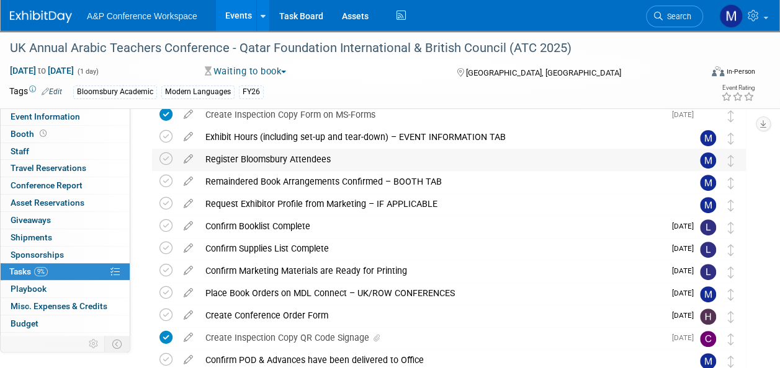
scroll to position [186, 0]
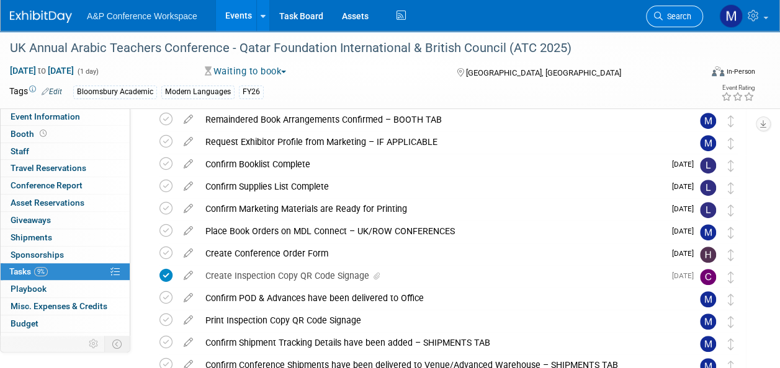
click at [677, 16] on span "Search" at bounding box center [676, 16] width 29 height 9
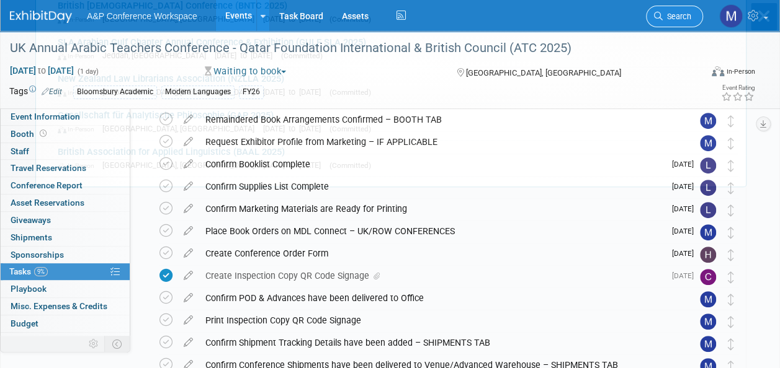
scroll to position [0, 0]
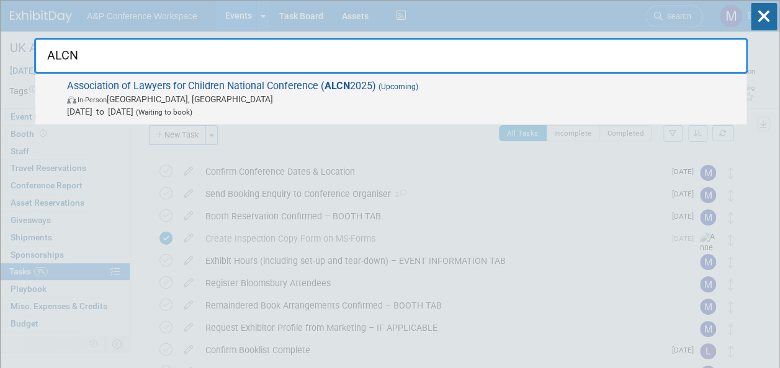
type input "ALCN"
click at [263, 84] on span "Association of Lawyers for Children National Conference ( ALCN 2025) (Upcoming)…" at bounding box center [401, 99] width 677 height 38
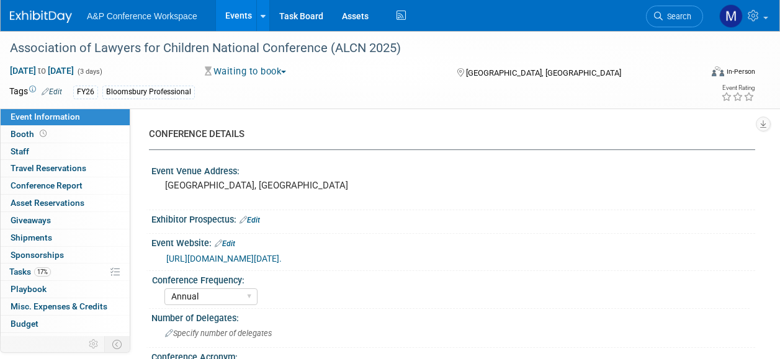
select select "Annual"
select select "Level 2"
select select "In-Person Booth"
select select "Law"
select select "Bloomsbury Professional"
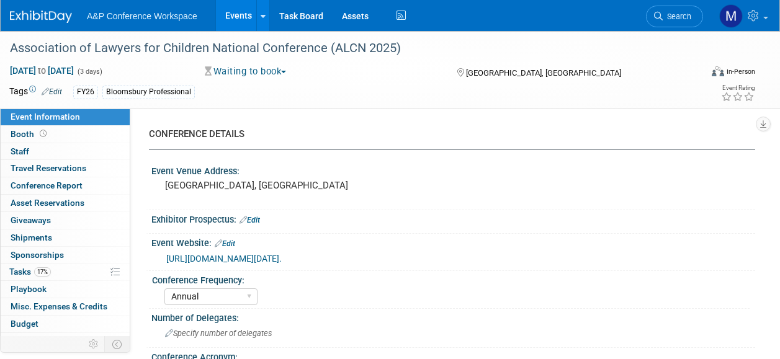
select select "[PERSON_NAME]"
select select "Networking/Commissioning"
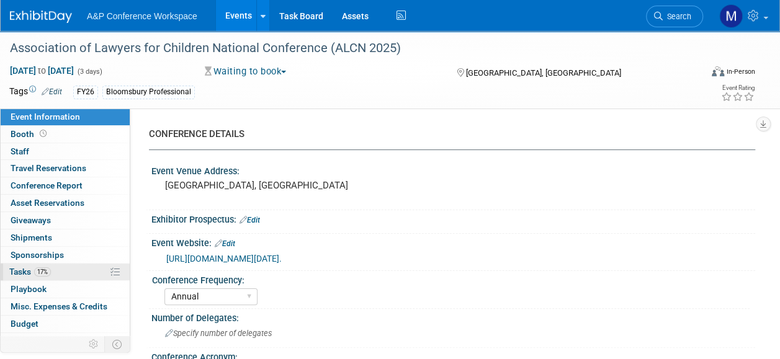
click at [56, 265] on link "17% Tasks 17%" at bounding box center [65, 272] width 129 height 17
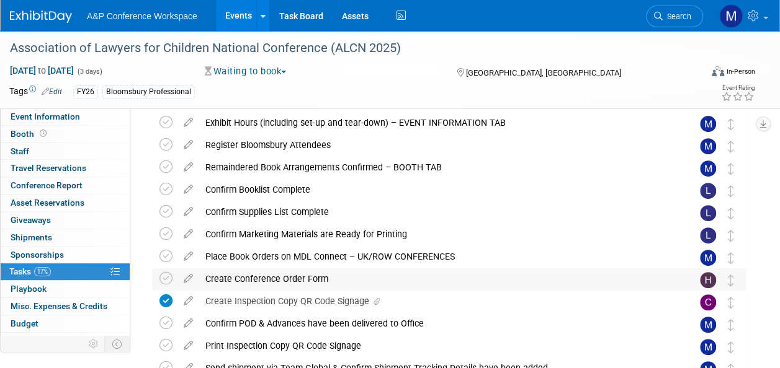
scroll to position [186, 0]
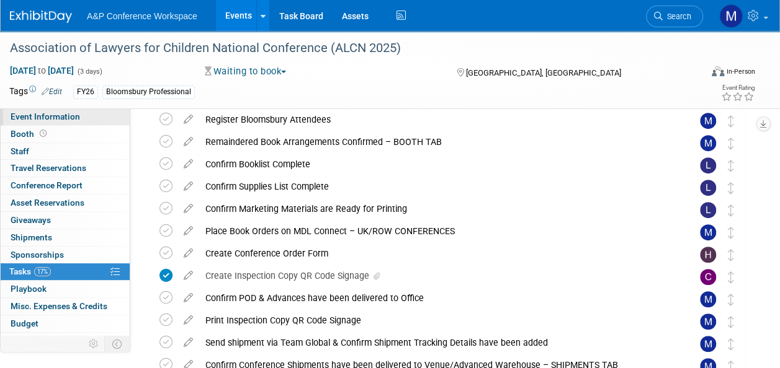
click at [89, 122] on link "Event Information" at bounding box center [65, 117] width 129 height 17
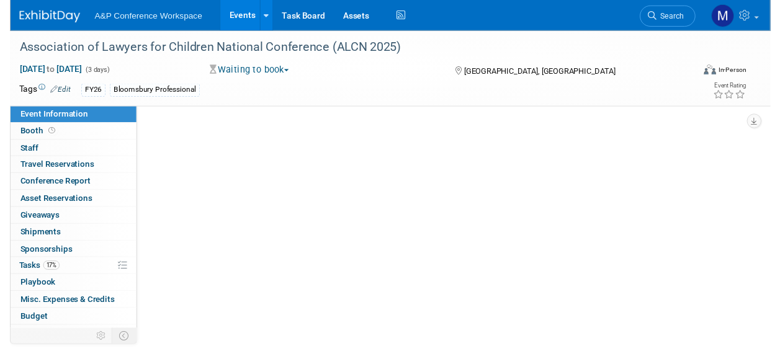
scroll to position [0, 0]
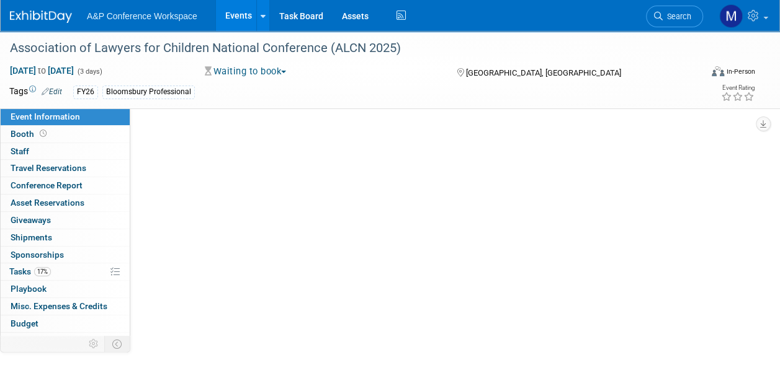
select select "Annual"
select select "Level 2"
select select "In-Person Booth"
select select "Law"
select select "Bloomsbury Professional"
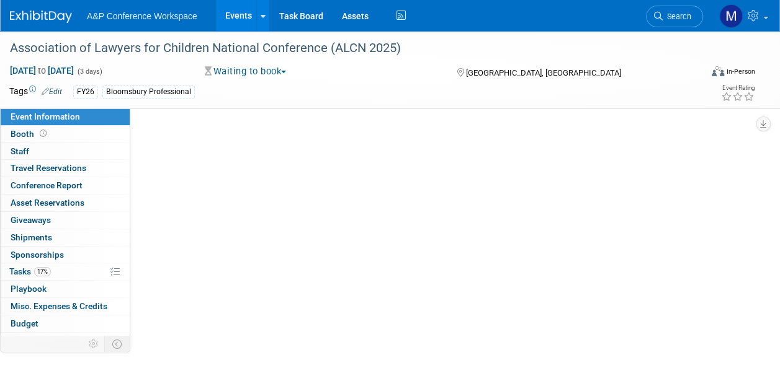
select select "[PERSON_NAME]"
select select "Networking/Commissioning"
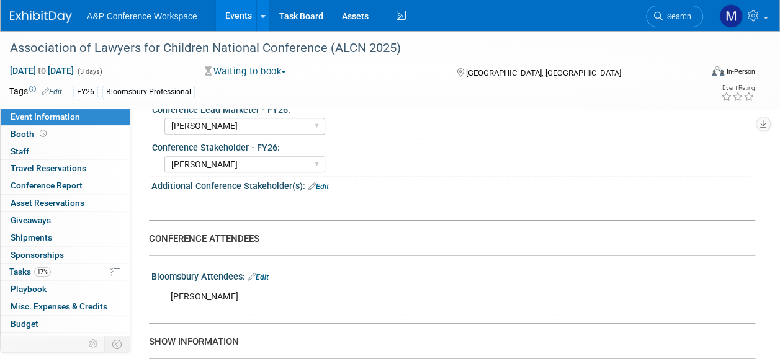
scroll to position [682, 0]
